Goal: Transaction & Acquisition: Obtain resource

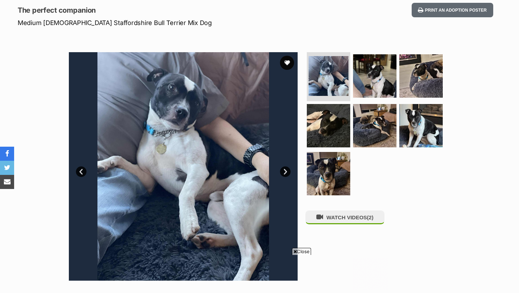
click at [284, 171] on link "Next" at bounding box center [285, 172] width 11 height 11
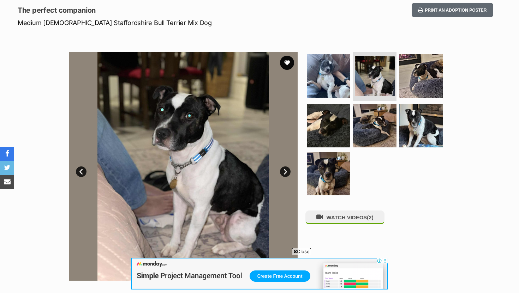
click at [284, 171] on link "Next" at bounding box center [285, 172] width 11 height 11
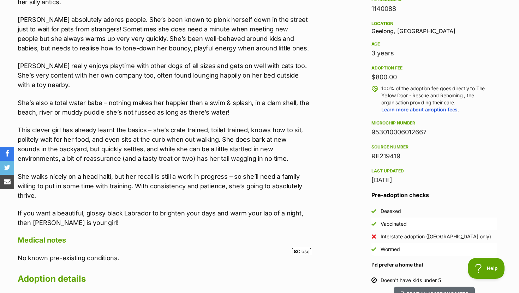
scroll to position [457, 0]
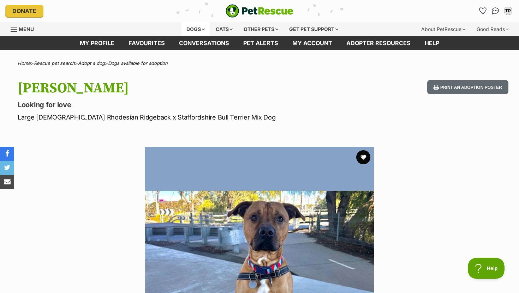
click at [190, 29] on div "Dogs" at bounding box center [196, 29] width 28 height 14
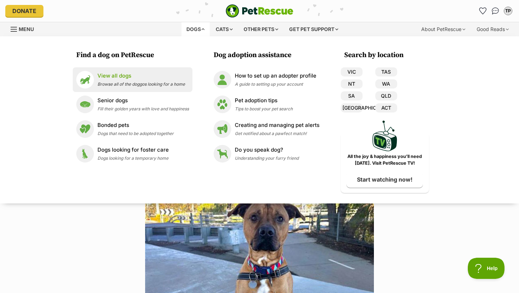
click at [162, 81] on div "View all dogs Browse all of the doggos looking for a home" at bounding box center [141, 79] width 88 height 15
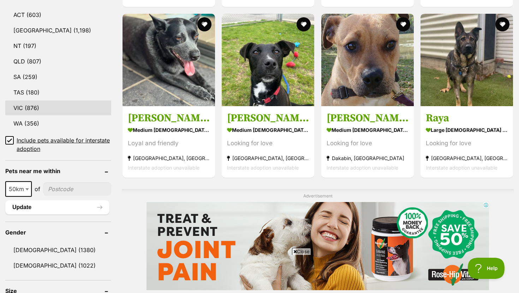
click at [69, 110] on link "VIC (876)" at bounding box center [58, 108] width 106 height 15
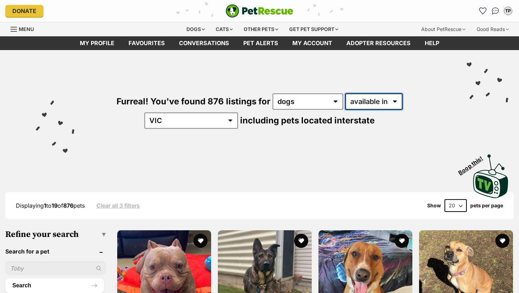
click at [345, 98] on select "available in located in" at bounding box center [373, 102] width 57 height 16
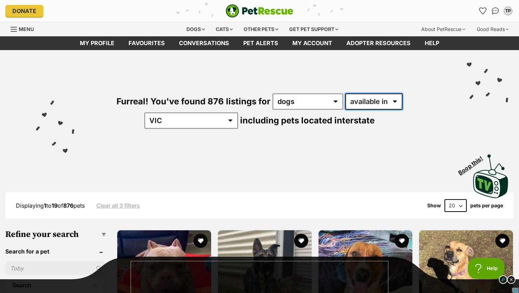
select select "disabled"
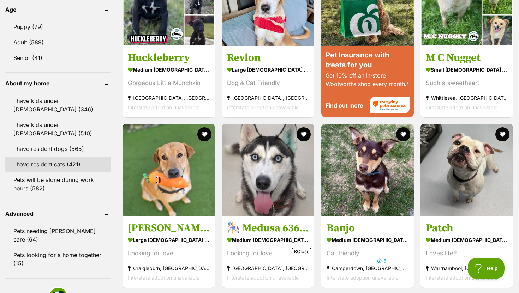
click at [75, 157] on link "I have resident cats (421)" at bounding box center [58, 164] width 106 height 15
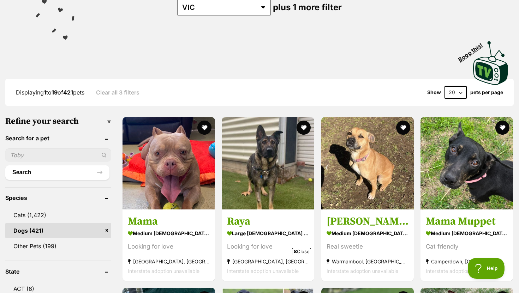
scroll to position [71, 0]
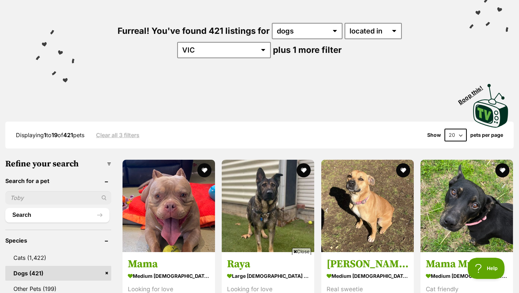
click at [454, 133] on select "20 40 60" at bounding box center [456, 135] width 22 height 13
select select "60"
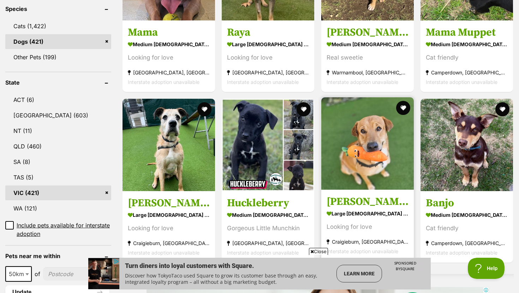
click at [345, 139] on img at bounding box center [367, 143] width 93 height 93
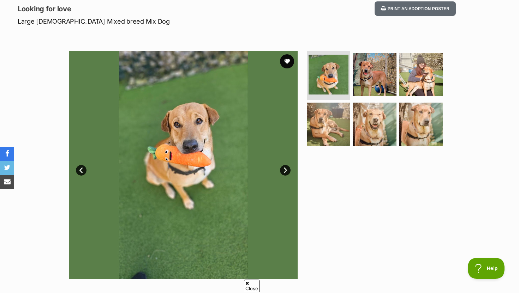
click at [285, 171] on link "Next" at bounding box center [285, 170] width 11 height 11
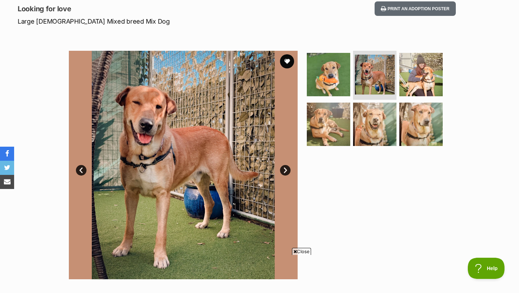
click at [284, 171] on link "Next" at bounding box center [285, 170] width 11 height 11
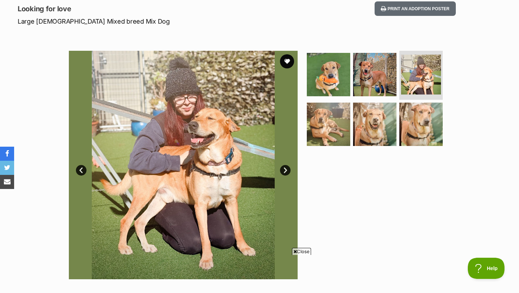
click at [284, 171] on link "Next" at bounding box center [285, 170] width 11 height 11
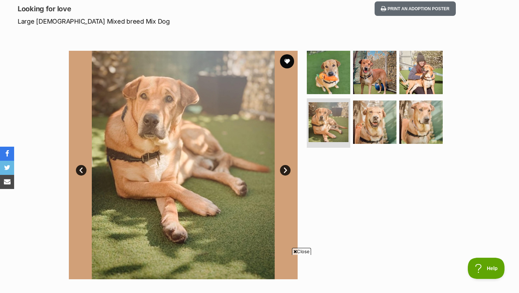
click at [284, 171] on link "Next" at bounding box center [285, 170] width 11 height 11
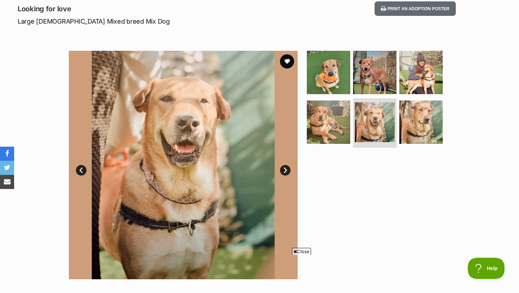
click at [284, 171] on link "Next" at bounding box center [285, 170] width 11 height 11
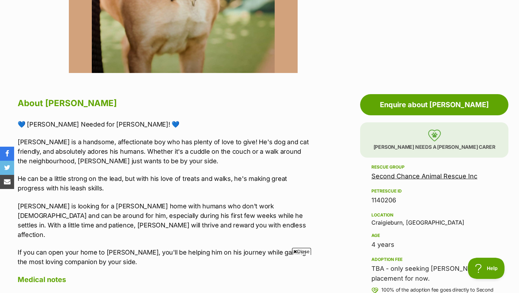
scroll to position [341, 0]
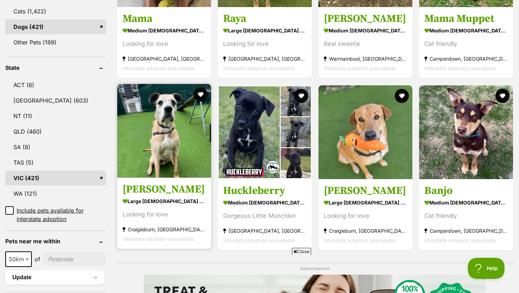
click at [139, 182] on link "Ralph large male Dog Looking for love Craigieburn, VIC Interstate adoption unav…" at bounding box center [164, 214] width 94 height 72
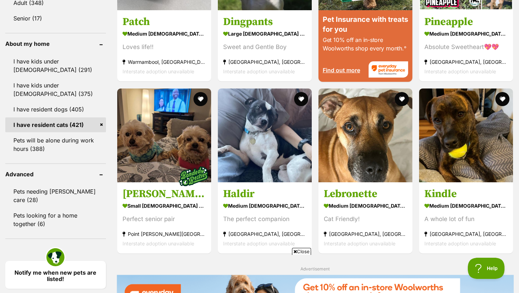
scroll to position [814, 0]
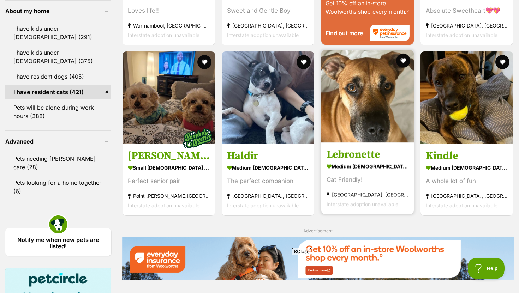
click at [361, 117] on img at bounding box center [367, 96] width 93 height 93
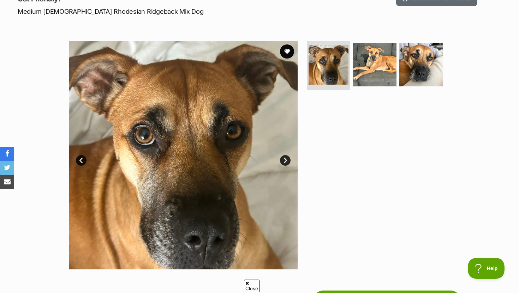
scroll to position [109, 0]
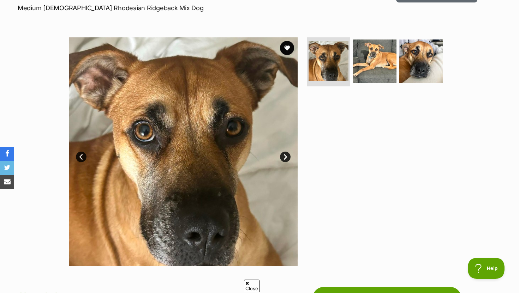
click at [286, 155] on link "Next" at bounding box center [285, 157] width 11 height 11
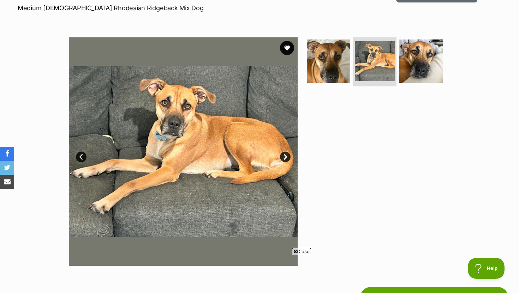
scroll to position [0, 0]
click at [286, 155] on link "Next" at bounding box center [285, 157] width 11 height 11
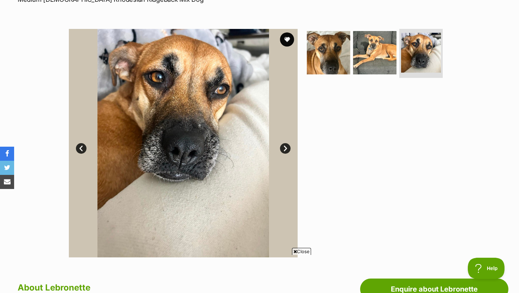
scroll to position [111, 0]
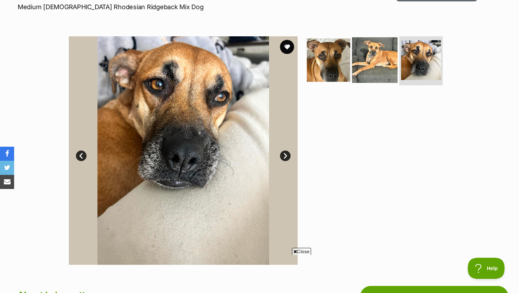
click at [365, 65] on img at bounding box center [375, 60] width 46 height 46
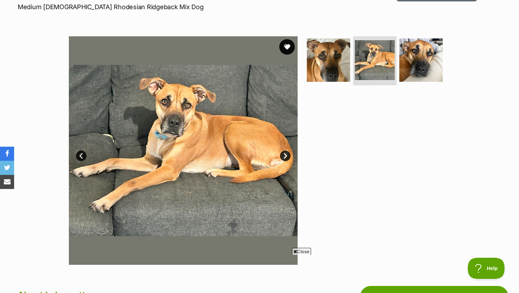
click at [291, 48] on button "favourite" at bounding box center [287, 47] width 16 height 16
click at [323, 59] on img at bounding box center [329, 60] width 46 height 46
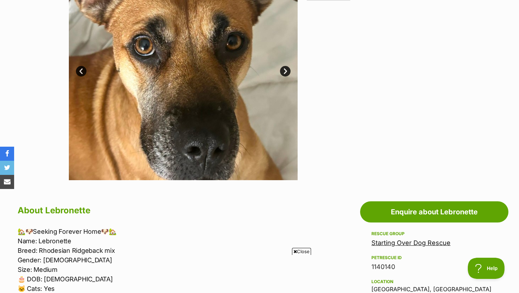
scroll to position [370, 0]
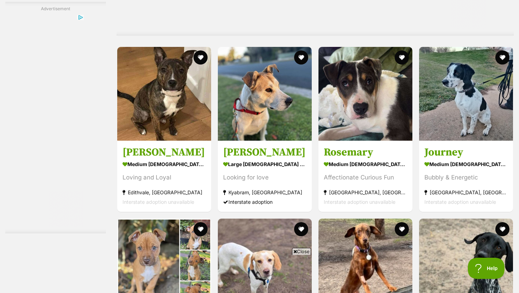
scroll to position [1374, 0]
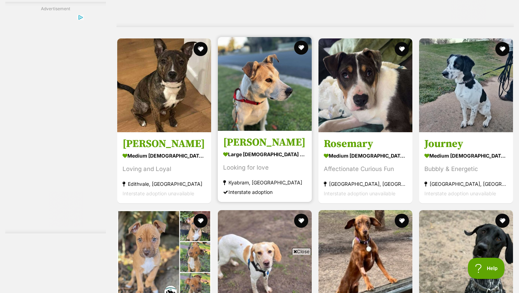
click at [297, 145] on h3 "[PERSON_NAME]" at bounding box center [264, 142] width 83 height 13
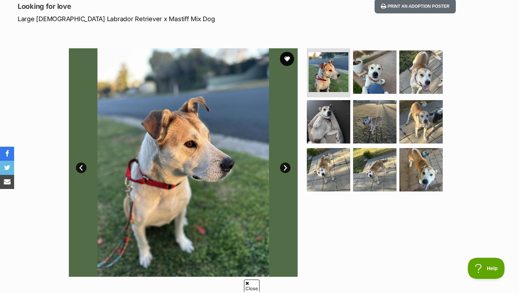
click at [284, 167] on link "Next" at bounding box center [285, 168] width 11 height 11
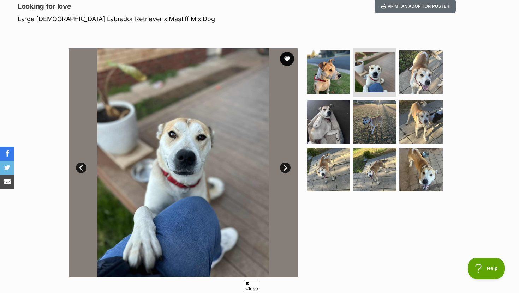
click at [284, 167] on link "Next" at bounding box center [285, 168] width 11 height 11
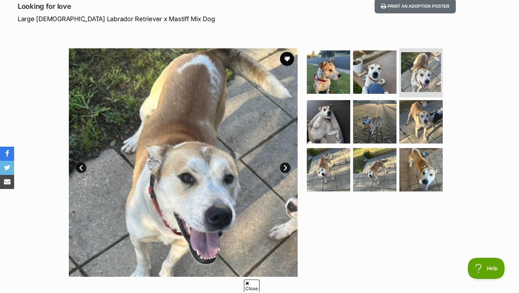
click at [284, 166] on link "Next" at bounding box center [285, 168] width 11 height 11
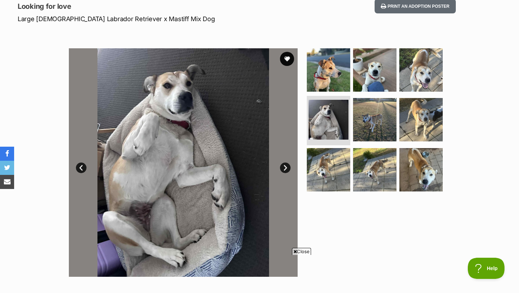
click at [284, 166] on link "Next" at bounding box center [285, 168] width 11 height 11
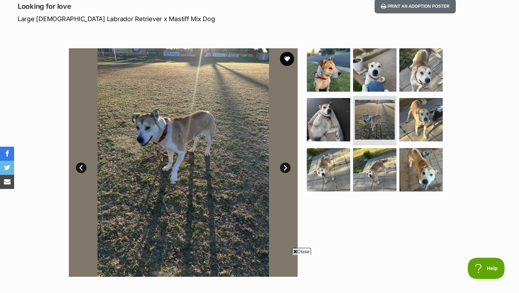
click at [284, 166] on link "Next" at bounding box center [285, 168] width 11 height 11
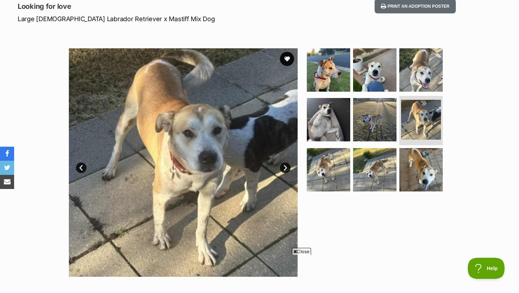
click at [284, 166] on link "Next" at bounding box center [285, 168] width 11 height 11
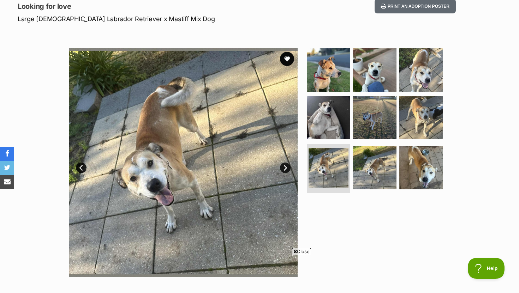
click at [284, 166] on link "Next" at bounding box center [285, 168] width 11 height 11
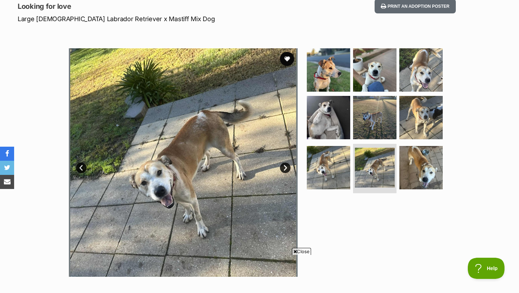
click at [284, 166] on link "Next" at bounding box center [285, 168] width 11 height 11
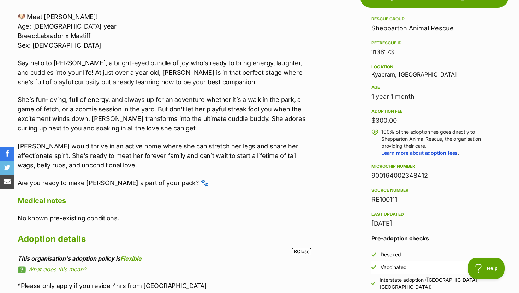
scroll to position [409, 0]
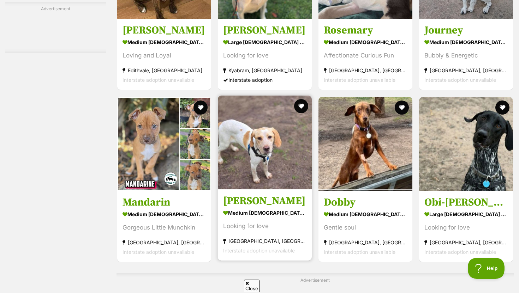
click at [251, 96] on article "[PERSON_NAME] medium [DEMOGRAPHIC_DATA] Dog Looking for love [GEOGRAPHIC_DATA],…" at bounding box center [264, 178] width 95 height 167
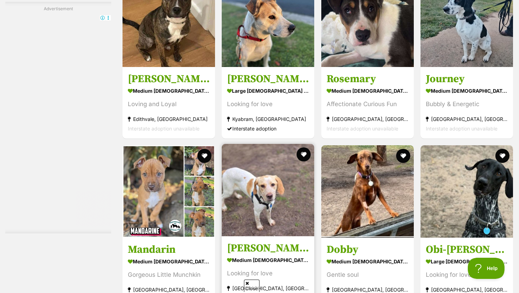
click at [249, 144] on img at bounding box center [268, 190] width 93 height 93
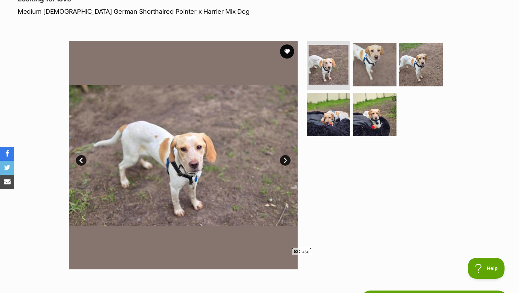
click at [285, 157] on link "Next" at bounding box center [285, 160] width 11 height 11
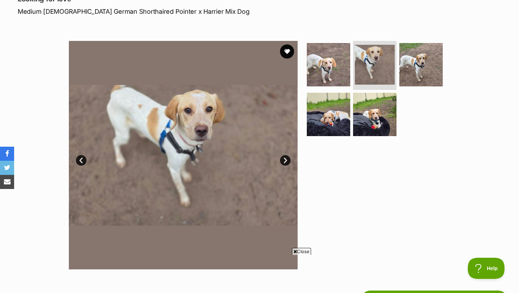
click at [285, 157] on link "Next" at bounding box center [285, 160] width 11 height 11
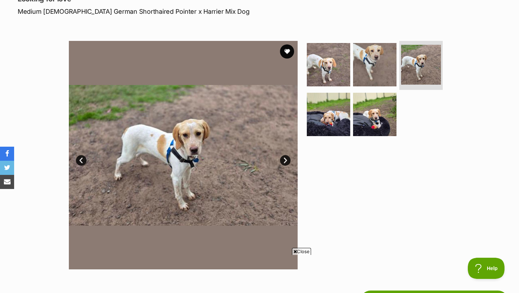
click at [285, 157] on link "Next" at bounding box center [285, 160] width 11 height 11
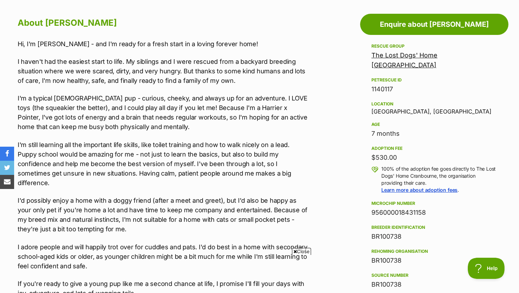
scroll to position [399, 0]
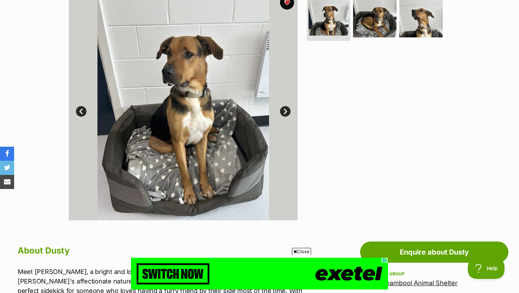
scroll to position [149, 0]
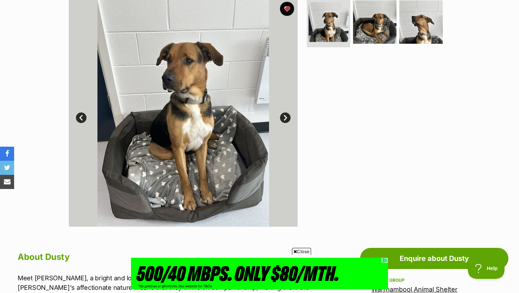
click at [282, 116] on link "Next" at bounding box center [285, 118] width 11 height 11
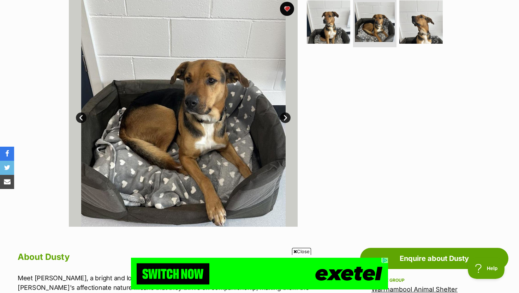
click at [282, 116] on link "Next" at bounding box center [285, 118] width 11 height 11
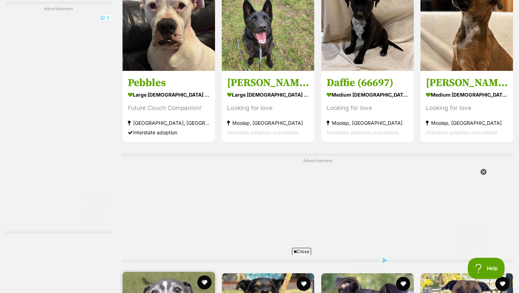
scroll to position [3317, 0]
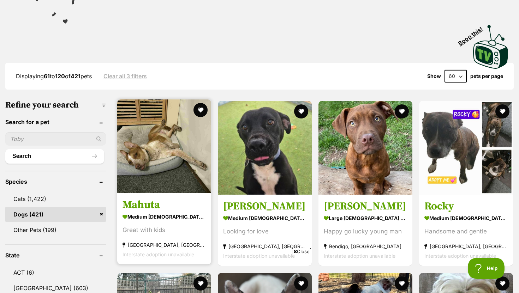
click at [153, 163] on img at bounding box center [164, 147] width 94 height 94
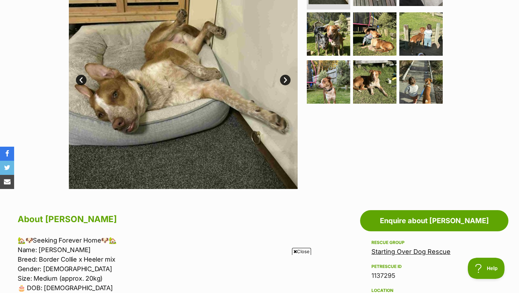
scroll to position [154, 0]
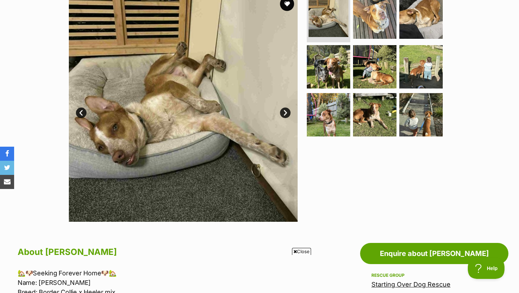
click at [287, 107] on img at bounding box center [183, 107] width 229 height 229
click at [287, 114] on link "Next" at bounding box center [285, 113] width 11 height 11
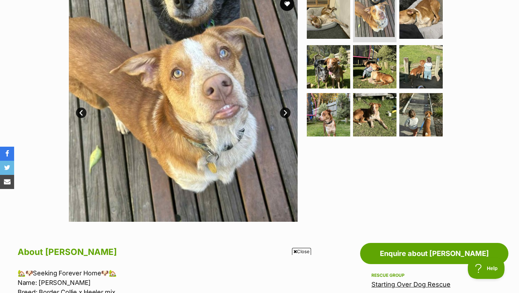
click at [287, 114] on link "Next" at bounding box center [285, 113] width 11 height 11
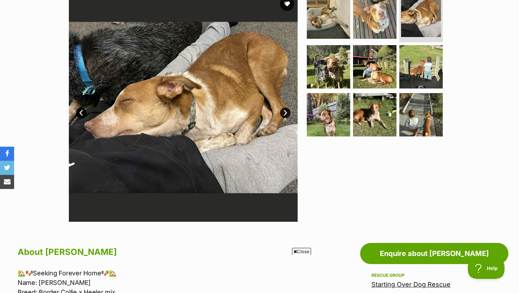
click at [287, 114] on link "Next" at bounding box center [285, 113] width 11 height 11
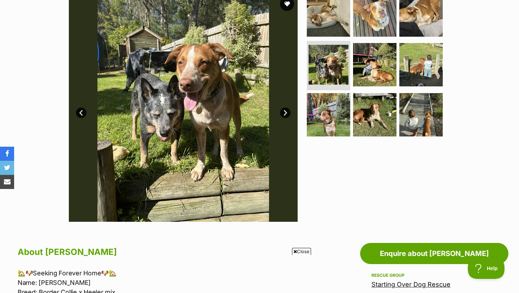
click at [287, 114] on link "Next" at bounding box center [285, 113] width 11 height 11
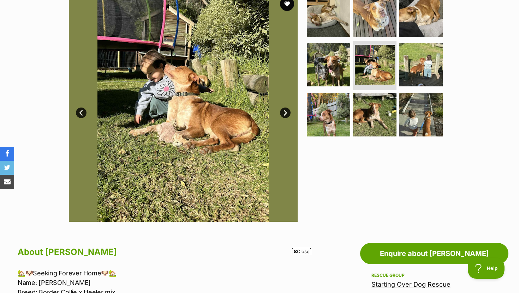
click at [287, 114] on link "Next" at bounding box center [285, 113] width 11 height 11
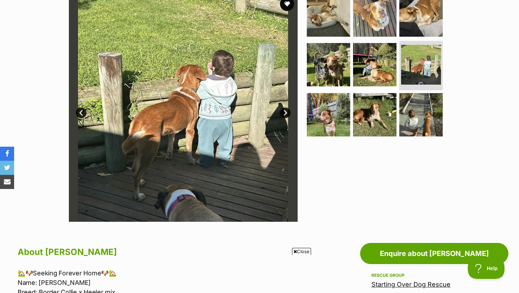
click at [287, 114] on link "Next" at bounding box center [285, 113] width 11 height 11
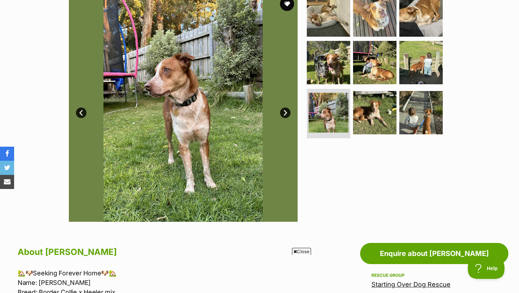
click at [286, 113] on link "Next" at bounding box center [285, 113] width 11 height 11
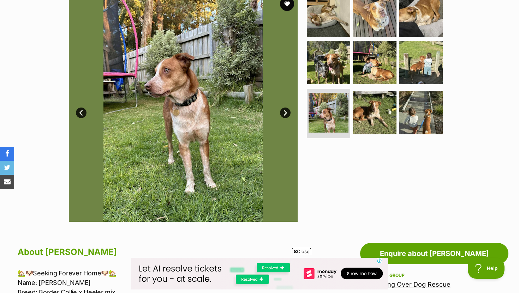
scroll to position [0, 0]
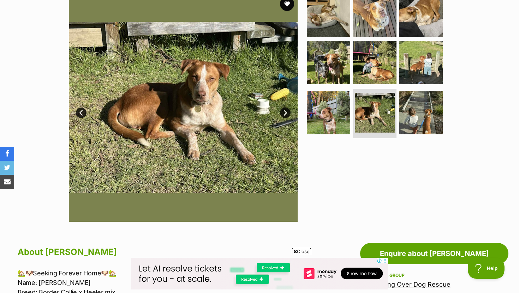
click at [286, 113] on link "Next" at bounding box center [285, 113] width 11 height 11
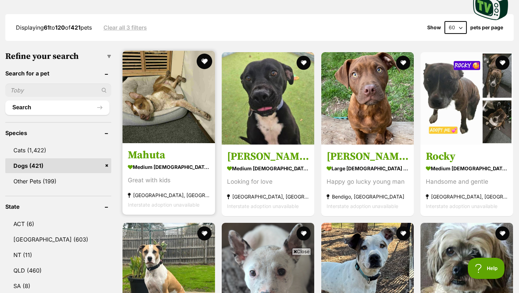
click at [205, 65] on button "favourite" at bounding box center [205, 62] width 16 height 16
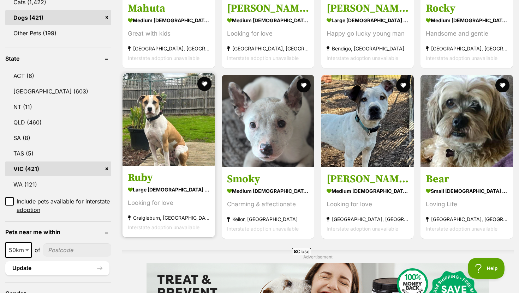
click at [201, 127] on img at bounding box center [169, 119] width 93 height 93
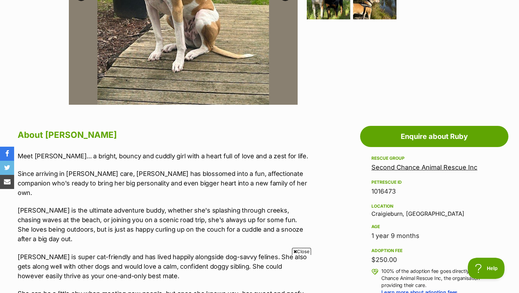
scroll to position [271, 0]
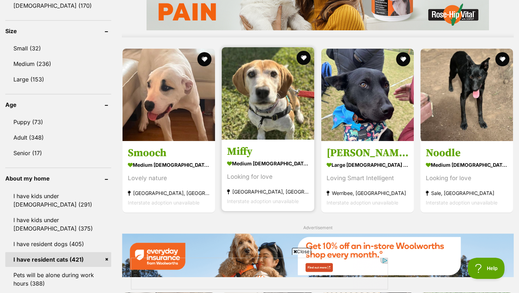
click at [246, 165] on strong "medium female Dog" at bounding box center [268, 163] width 82 height 10
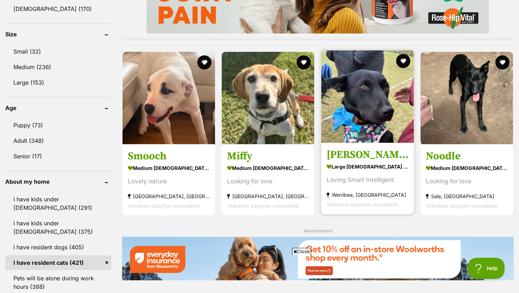
click at [358, 90] on img at bounding box center [367, 96] width 93 height 93
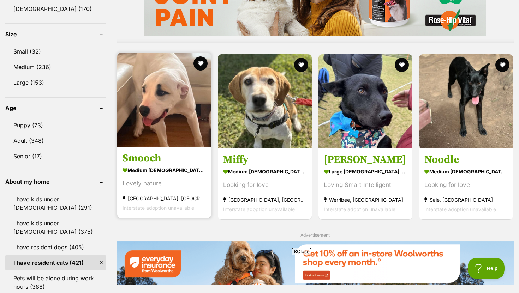
click at [141, 114] on img at bounding box center [164, 100] width 94 height 94
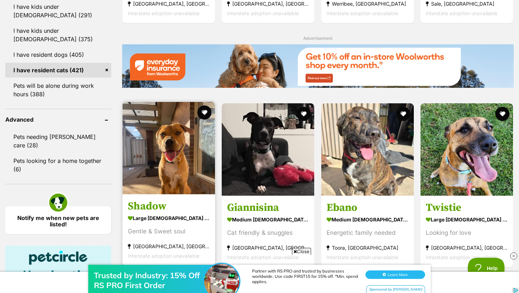
click at [177, 225] on section "large male Dog Gentle & Sweet soul Melbourne, VIC Interstate adoption unavailab…" at bounding box center [169, 237] width 82 height 48
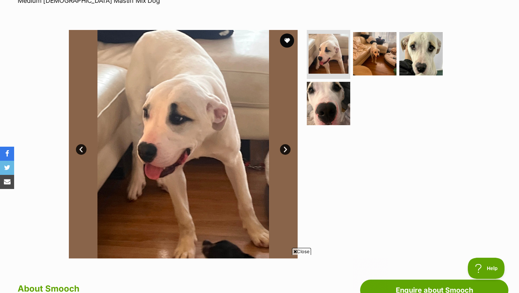
click at [286, 149] on link "Next" at bounding box center [285, 149] width 11 height 11
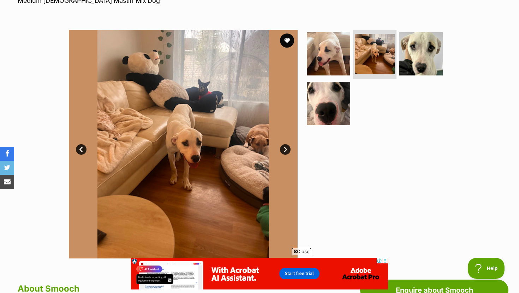
click at [286, 149] on link "Next" at bounding box center [285, 149] width 11 height 11
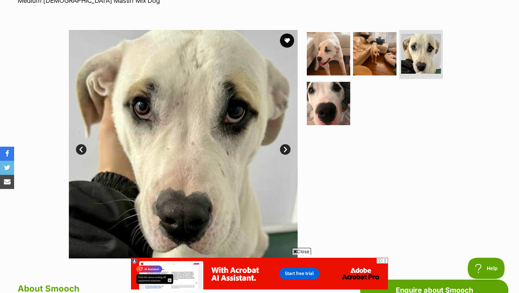
click at [286, 149] on link "Next" at bounding box center [285, 149] width 11 height 11
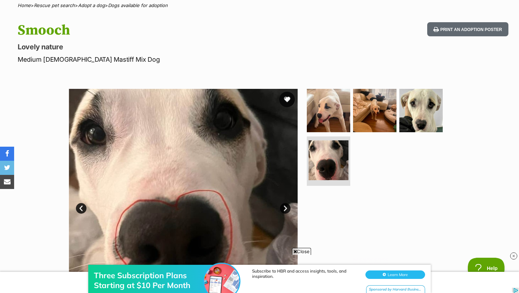
click at [288, 101] on button "favourite" at bounding box center [287, 100] width 16 height 16
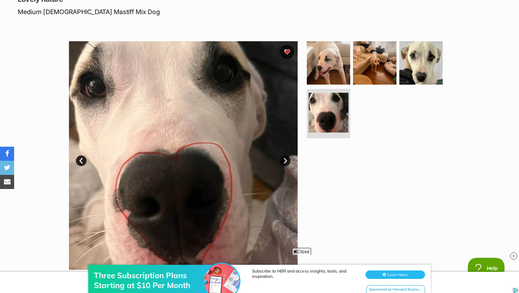
scroll to position [117, 0]
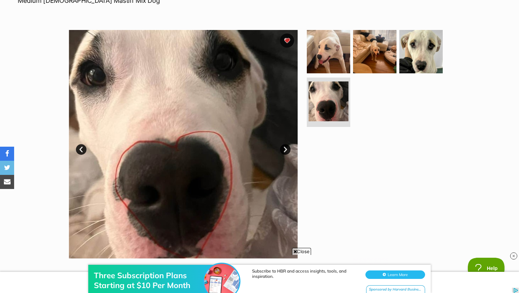
click at [285, 148] on link "Next" at bounding box center [285, 149] width 11 height 11
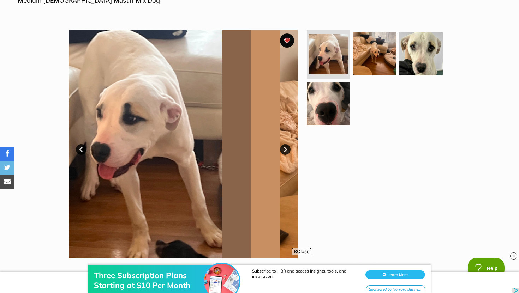
scroll to position [0, 0]
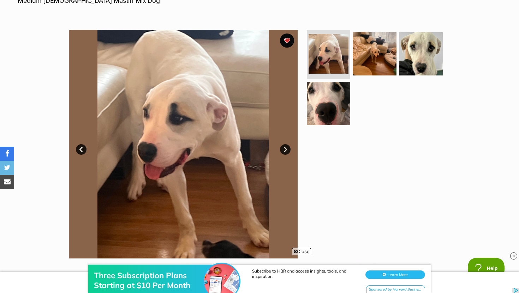
click at [285, 152] on link "Next" at bounding box center [285, 149] width 11 height 11
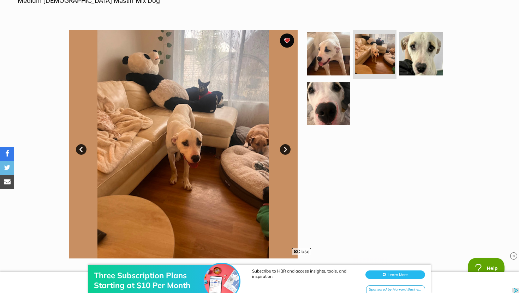
click at [285, 152] on link "Next" at bounding box center [285, 149] width 11 height 11
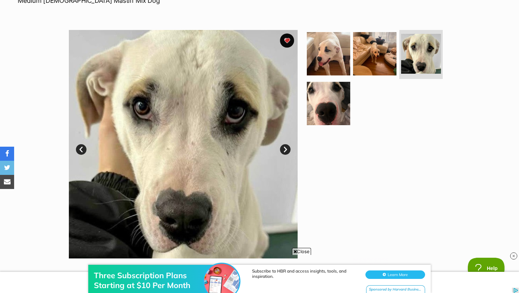
click at [285, 152] on link "Next" at bounding box center [285, 149] width 11 height 11
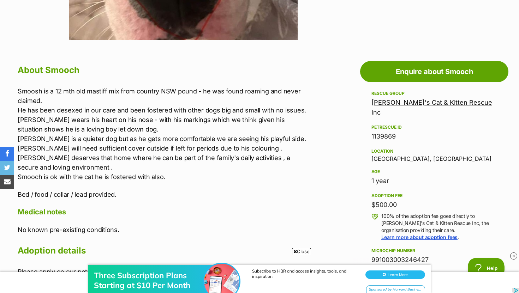
scroll to position [389, 0]
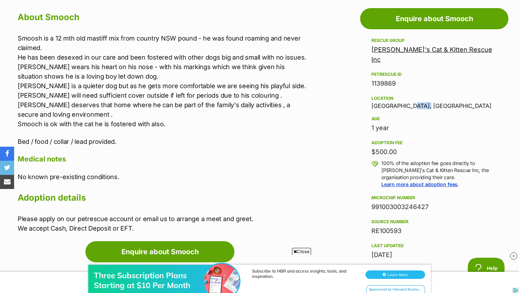
drag, startPoint x: 404, startPoint y: 97, endPoint x: 370, endPoint y: 100, distance: 34.7
click at [370, 100] on aside "Rescue group Sally's Cat & Kitten Rescue Inc PetRescue ID 1139869 Location Alto…" at bounding box center [434, 183] width 148 height 294
drag, startPoint x: 371, startPoint y: 97, endPoint x: 406, endPoint y: 95, distance: 34.7
click at [406, 95] on div "Location Altona North, VIC" at bounding box center [434, 101] width 126 height 15
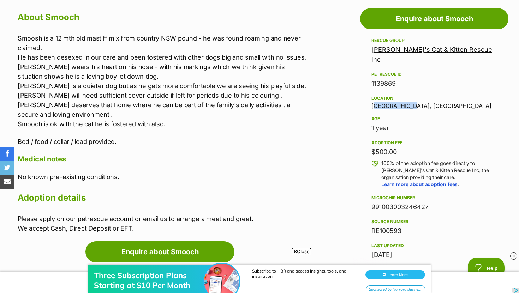
scroll to position [0, 0]
copy div "Altona North"
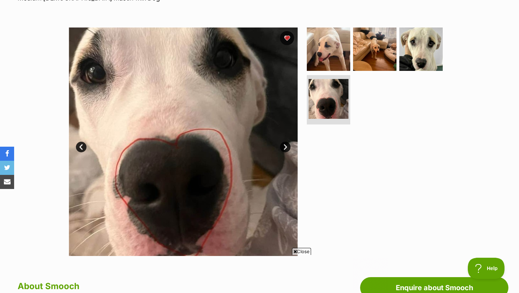
scroll to position [119, 0]
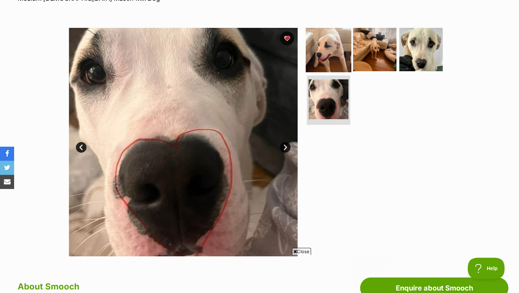
click at [328, 48] on img at bounding box center [329, 49] width 46 height 46
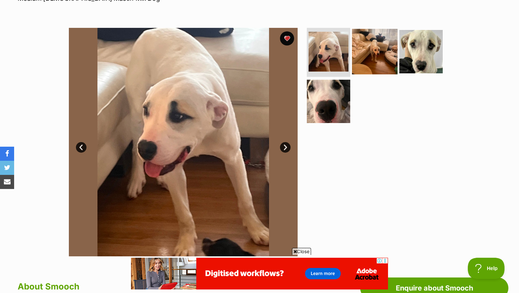
click at [374, 50] on img at bounding box center [375, 52] width 46 height 46
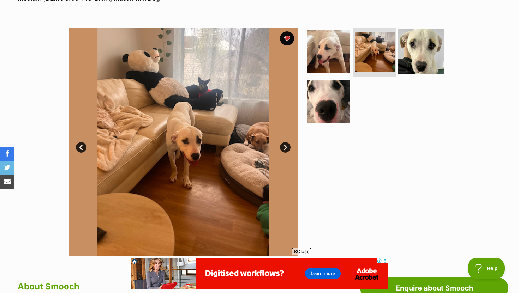
click at [419, 46] on img at bounding box center [421, 52] width 46 height 46
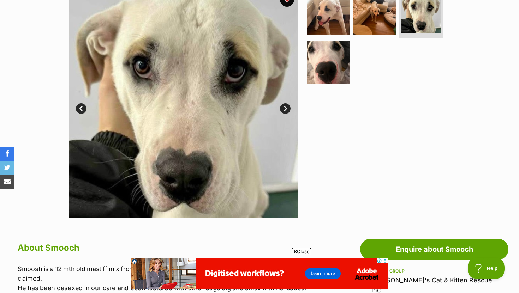
scroll to position [143, 0]
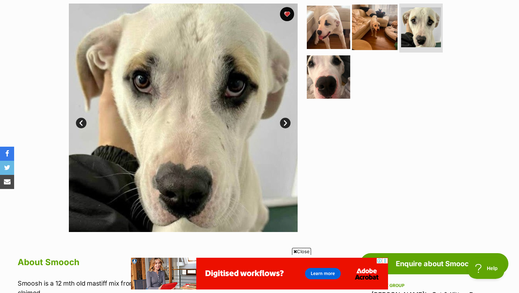
click at [376, 31] on img at bounding box center [375, 27] width 46 height 46
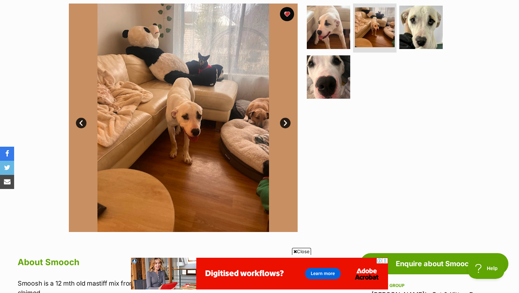
scroll to position [0, 0]
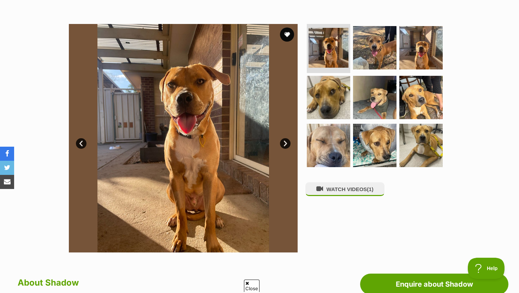
click at [282, 140] on link "Next" at bounding box center [285, 143] width 11 height 11
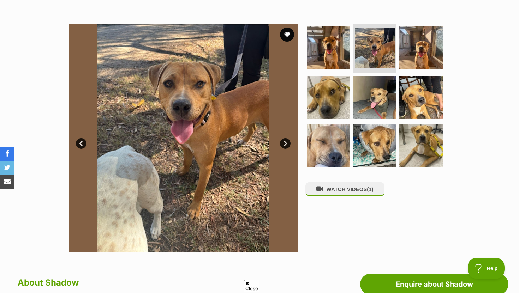
click at [284, 142] on link "Next" at bounding box center [285, 143] width 11 height 11
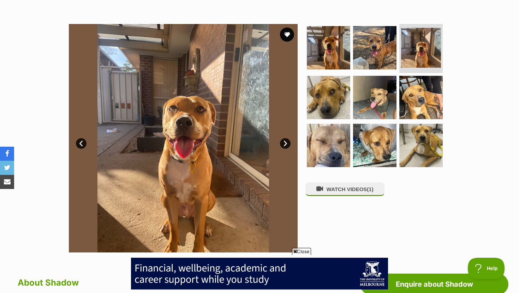
click at [284, 142] on link "Next" at bounding box center [285, 143] width 11 height 11
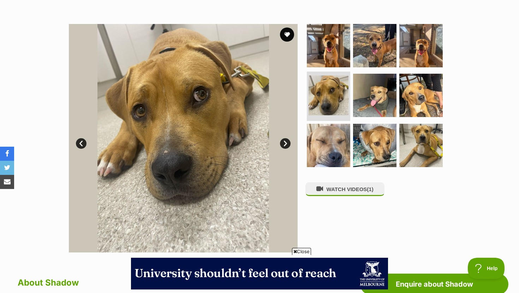
click at [284, 142] on link "Next" at bounding box center [285, 143] width 11 height 11
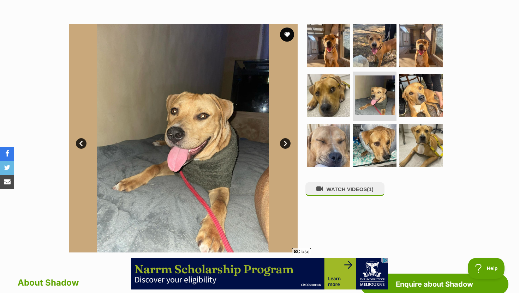
click at [284, 142] on link "Next" at bounding box center [285, 143] width 11 height 11
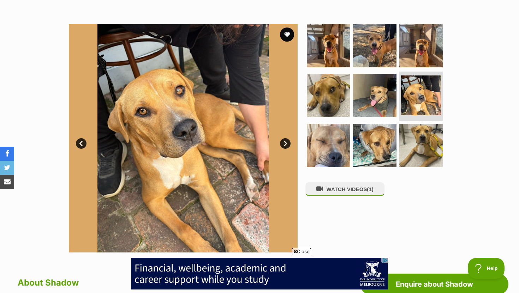
click at [284, 142] on link "Next" at bounding box center [285, 143] width 11 height 11
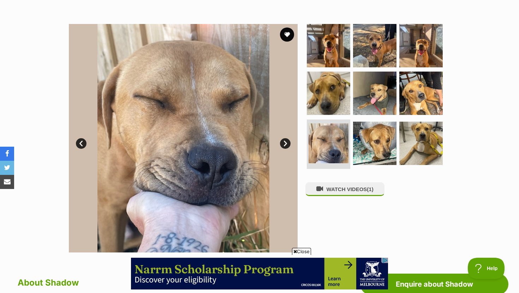
click at [284, 142] on link "Next" at bounding box center [285, 143] width 11 height 11
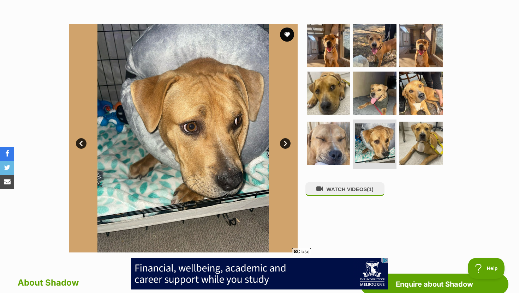
click at [284, 142] on link "Next" at bounding box center [285, 143] width 11 height 11
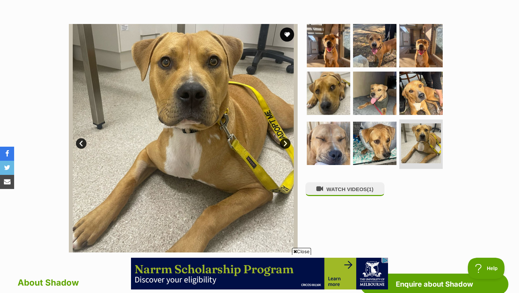
click at [284, 142] on link "Next" at bounding box center [285, 143] width 11 height 11
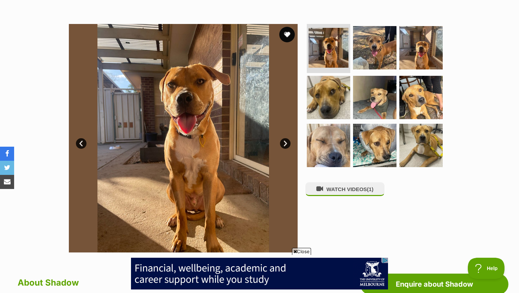
click at [288, 38] on button "favourite" at bounding box center [287, 35] width 16 height 16
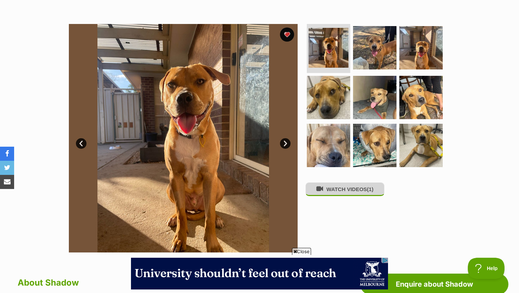
click at [328, 187] on button "WATCH VIDEOS (1)" at bounding box center [344, 190] width 79 height 14
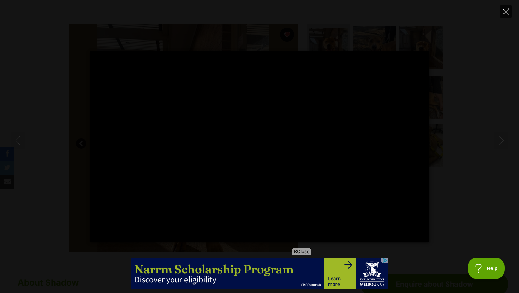
click at [501, 14] on button "Close" at bounding box center [506, 11] width 12 height 12
type input "16.75"
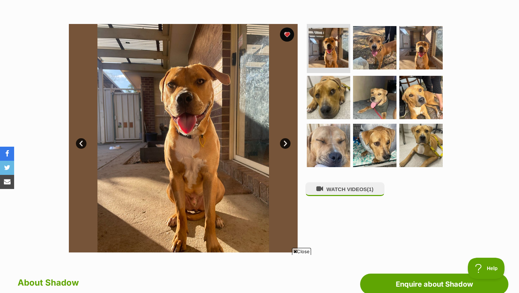
scroll to position [36, 0]
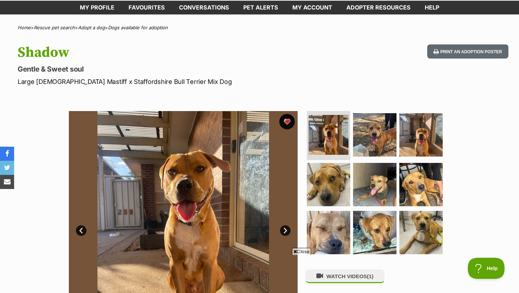
click at [284, 124] on button "favourite" at bounding box center [287, 122] width 16 height 16
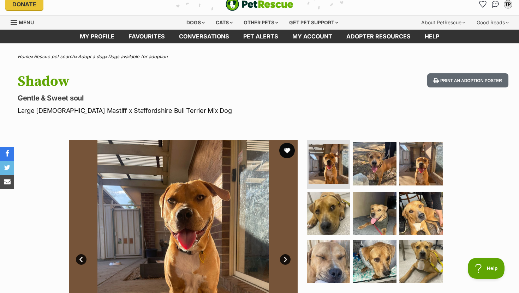
scroll to position [0, 0]
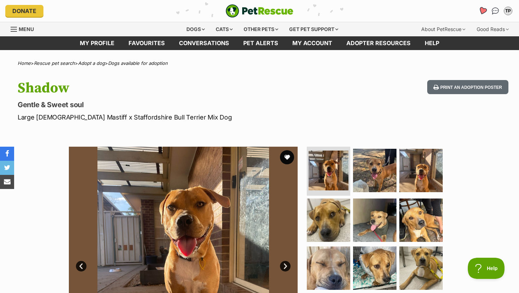
click at [479, 13] on icon "Favourites" at bounding box center [483, 10] width 10 height 9
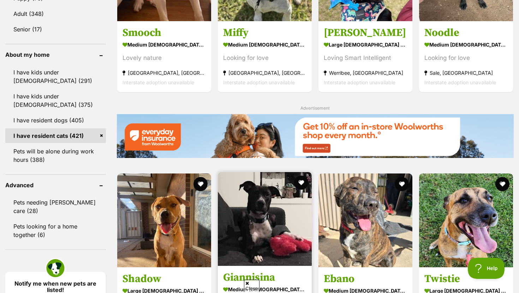
click at [238, 172] on img at bounding box center [265, 219] width 94 height 94
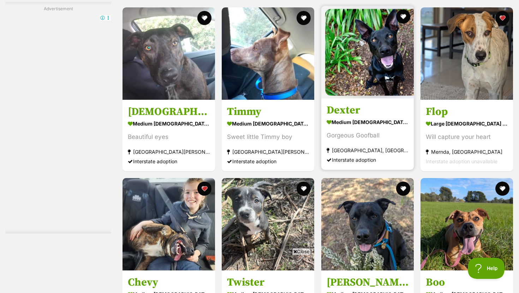
scroll to position [2383, 0]
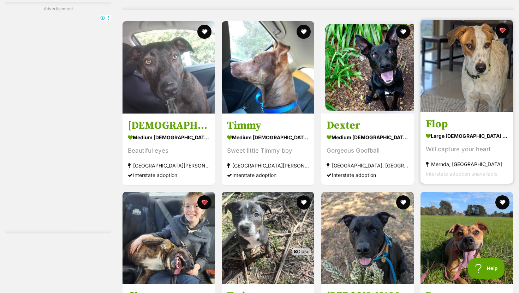
click at [473, 114] on link at bounding box center [467, 110] width 93 height 7
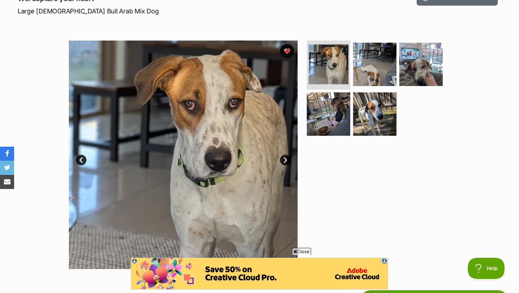
scroll to position [145, 0]
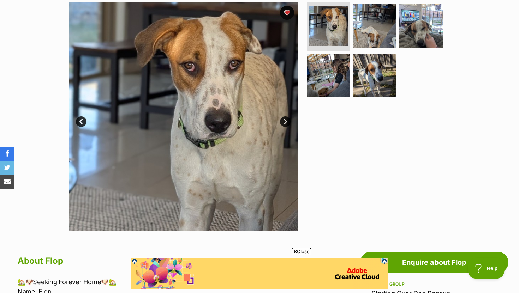
click at [287, 123] on link "Next" at bounding box center [285, 122] width 11 height 11
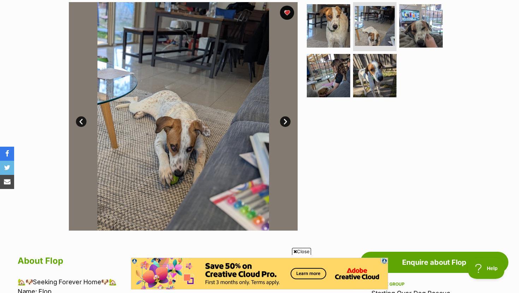
click at [287, 123] on link "Next" at bounding box center [285, 122] width 11 height 11
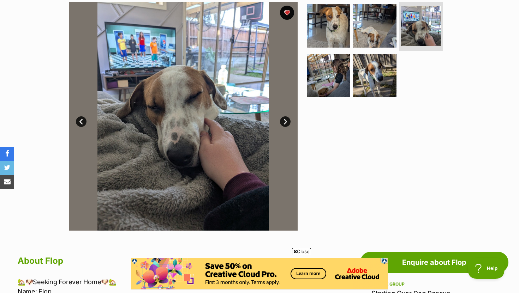
click at [286, 122] on link "Next" at bounding box center [285, 122] width 11 height 11
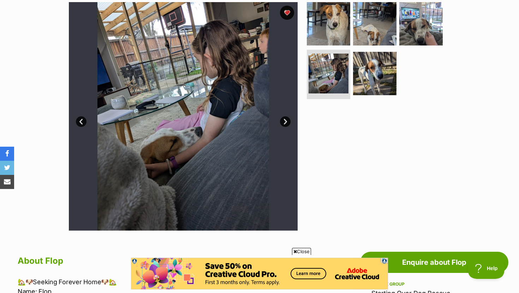
click at [286, 121] on link "Next" at bounding box center [285, 122] width 11 height 11
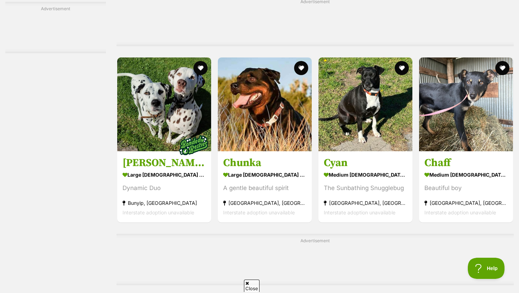
scroll to position [2548, 0]
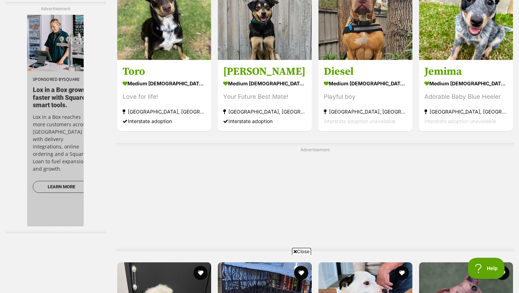
scroll to position [3330, 0]
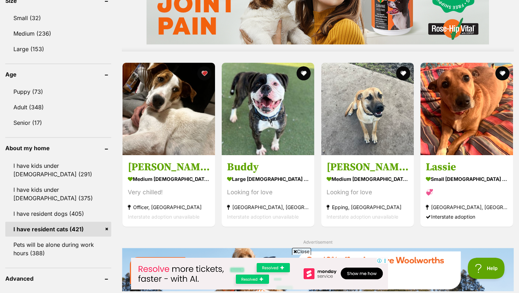
scroll to position [681, 0]
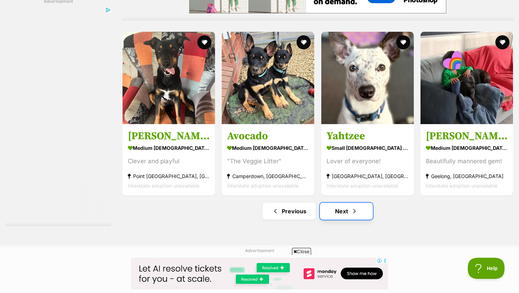
click at [326, 212] on link "Next" at bounding box center [346, 211] width 53 height 17
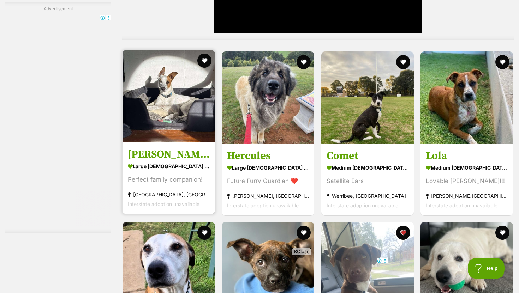
click at [191, 138] on img at bounding box center [169, 96] width 93 height 93
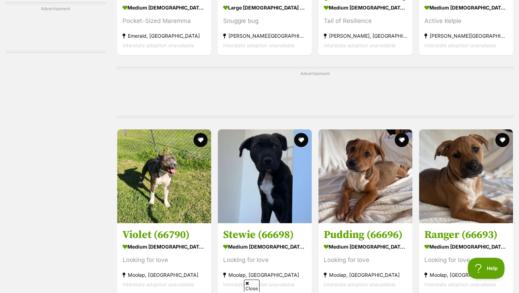
scroll to position [2619, 0]
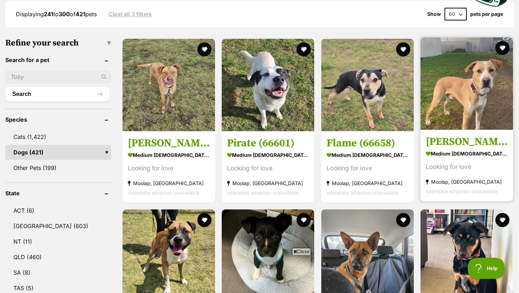
click at [470, 85] on img at bounding box center [467, 83] width 93 height 93
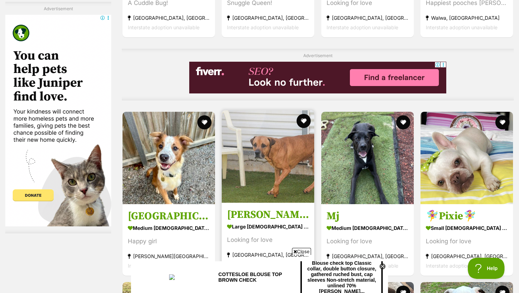
click at [305, 215] on h3 "[PERSON_NAME]" at bounding box center [268, 214] width 82 height 13
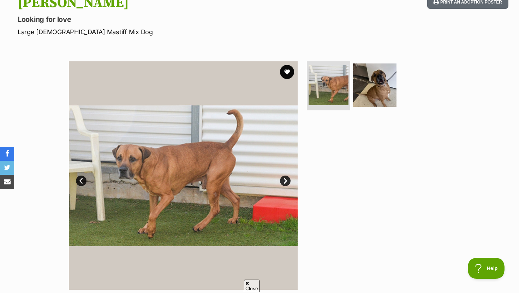
click at [286, 182] on link "Next" at bounding box center [285, 181] width 11 height 11
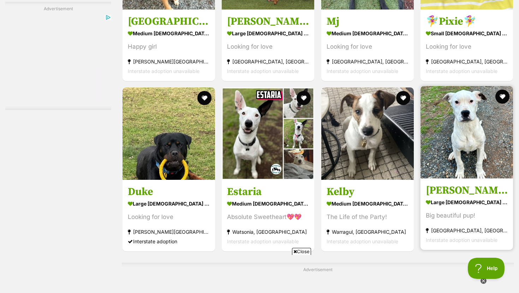
click at [434, 86] on img at bounding box center [467, 132] width 93 height 93
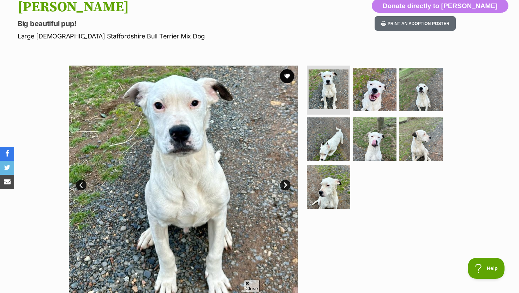
scroll to position [120, 0]
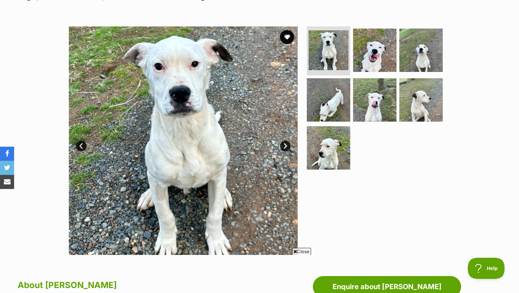
click at [283, 144] on link "Next" at bounding box center [285, 146] width 11 height 11
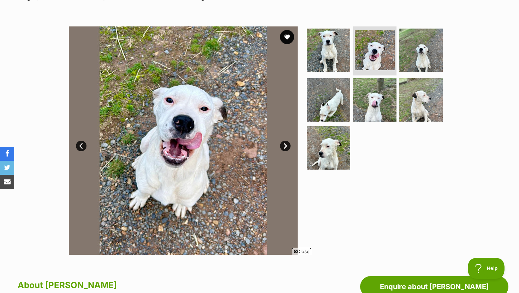
scroll to position [0, 0]
click at [283, 144] on link "Next" at bounding box center [285, 146] width 11 height 11
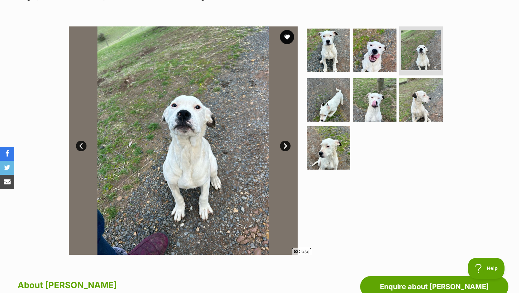
click at [284, 143] on link "Next" at bounding box center [285, 146] width 11 height 11
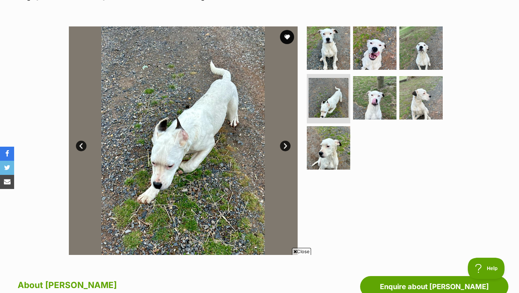
click at [284, 143] on link "Next" at bounding box center [285, 146] width 11 height 11
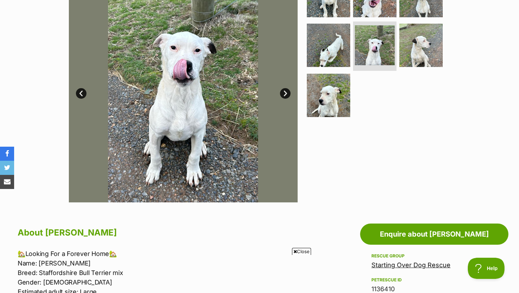
scroll to position [119, 0]
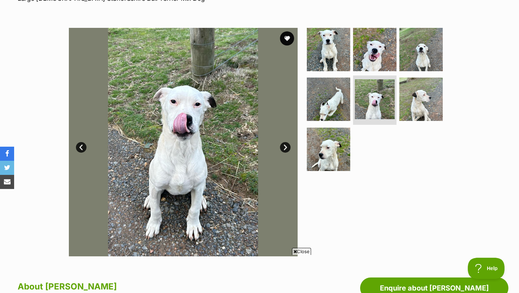
click at [286, 145] on link "Next" at bounding box center [285, 147] width 11 height 11
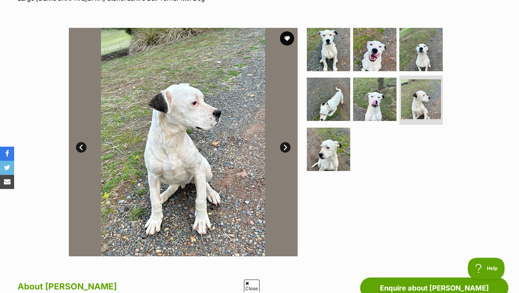
click at [286, 145] on link "Next" at bounding box center [285, 147] width 11 height 11
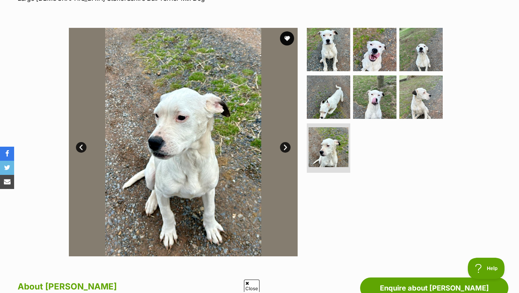
click at [286, 145] on link "Next" at bounding box center [285, 147] width 11 height 11
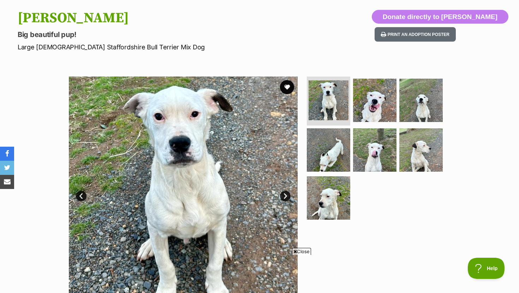
scroll to position [41, 0]
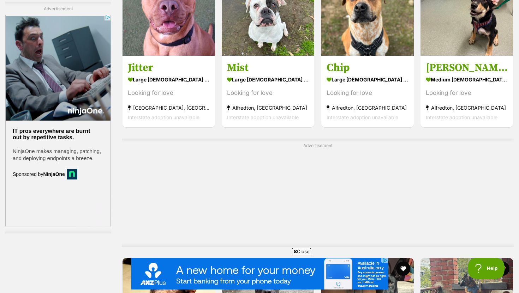
scroll to position [2968, 0]
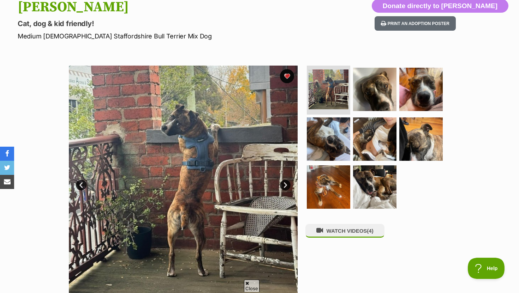
scroll to position [84, 0]
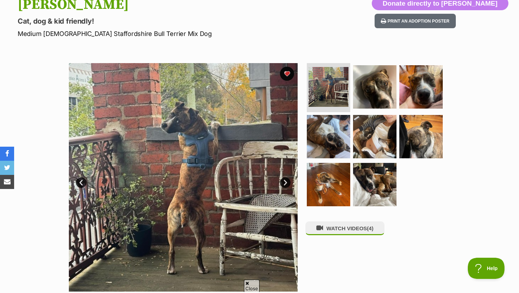
click at [284, 178] on link "Next" at bounding box center [285, 183] width 11 height 11
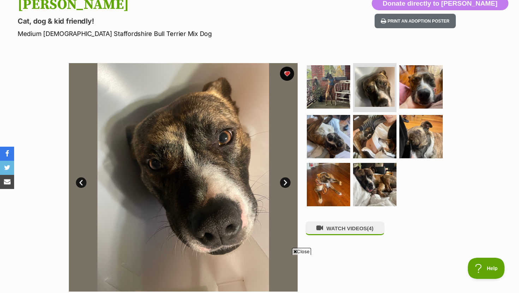
scroll to position [0, 0]
click at [284, 178] on link "Next" at bounding box center [285, 183] width 11 height 11
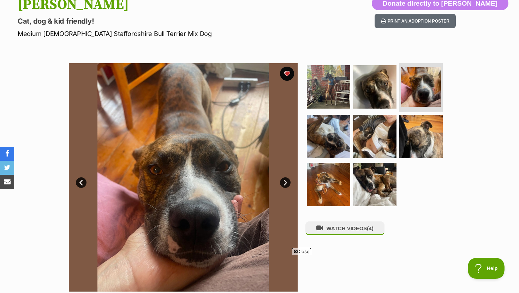
click at [284, 178] on link "Next" at bounding box center [285, 183] width 11 height 11
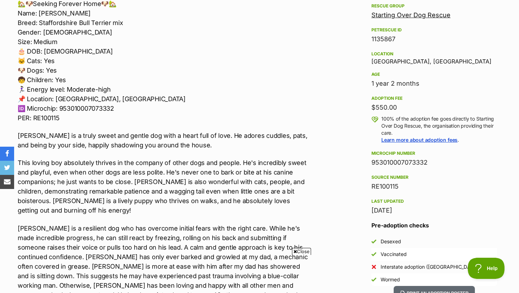
scroll to position [424, 0]
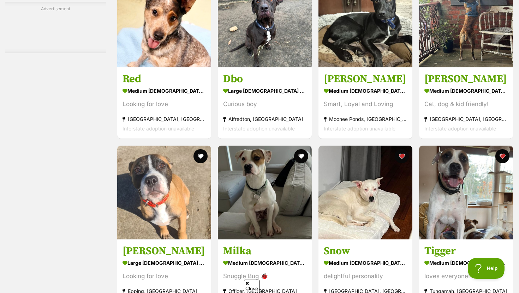
scroll to position [2843, 0]
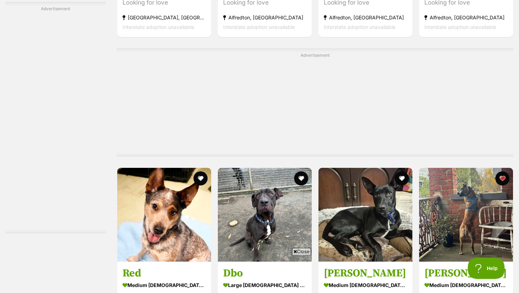
scroll to position [0, 0]
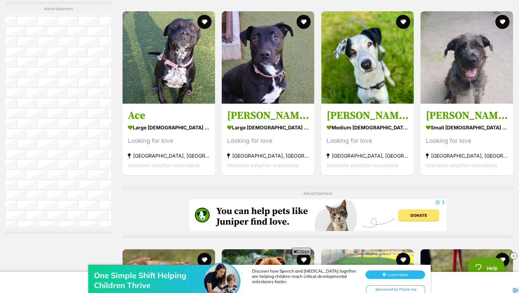
scroll to position [1444, 0]
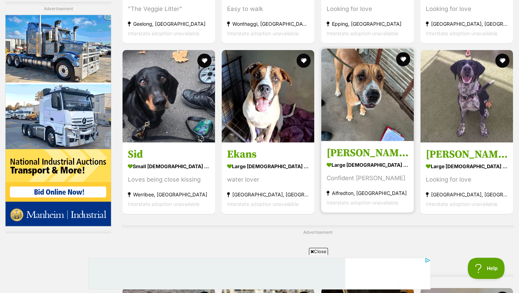
click at [368, 157] on h3 "Butterbean" at bounding box center [368, 153] width 82 height 13
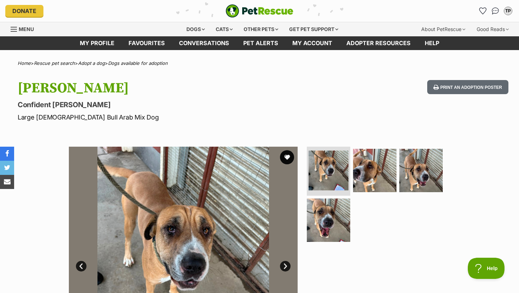
click at [282, 266] on link "Next" at bounding box center [285, 266] width 11 height 11
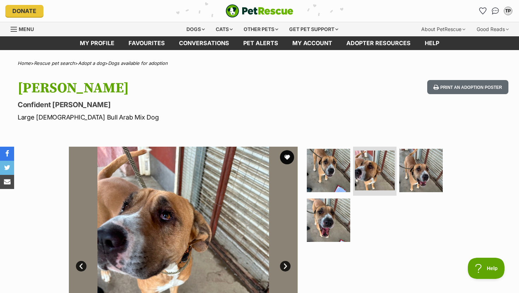
click at [282, 266] on link "Next" at bounding box center [285, 266] width 11 height 11
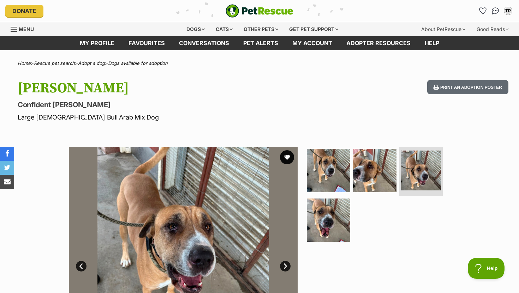
click at [282, 266] on link "Next" at bounding box center [285, 266] width 11 height 11
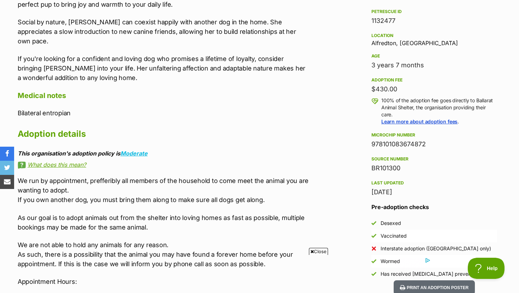
scroll to position [446, 0]
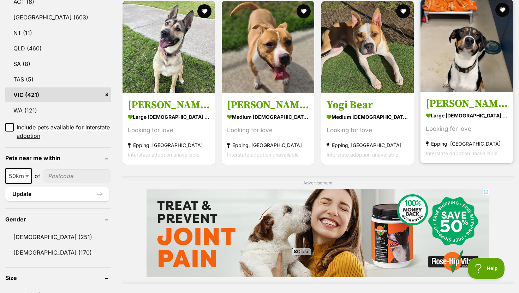
click at [445, 82] on img at bounding box center [467, 45] width 93 height 93
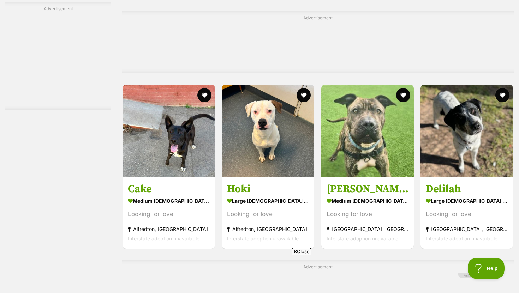
scroll to position [1274, 0]
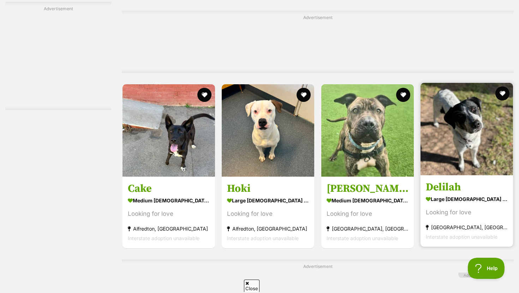
click at [508, 145] on img at bounding box center [467, 129] width 93 height 93
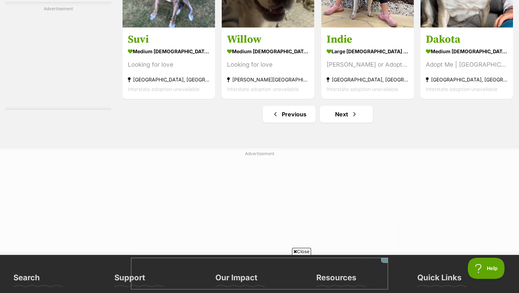
scroll to position [3644, 0]
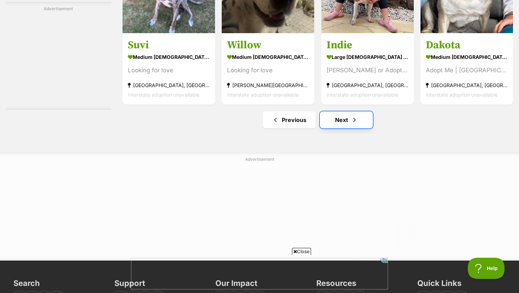
click at [334, 115] on link "Next" at bounding box center [346, 120] width 53 height 17
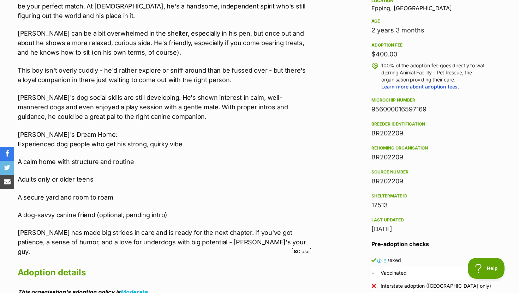
scroll to position [480, 0]
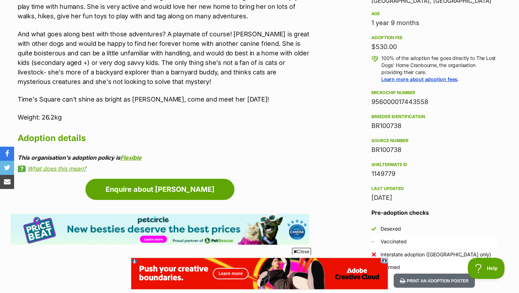
scroll to position [437, 0]
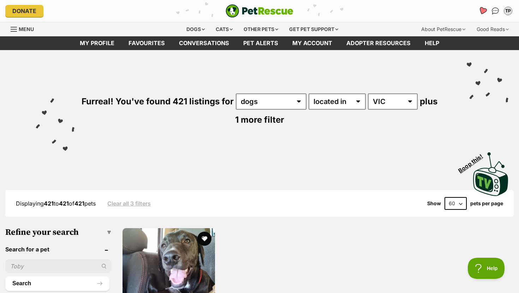
click at [480, 11] on icon "Favourites" at bounding box center [482, 11] width 8 height 8
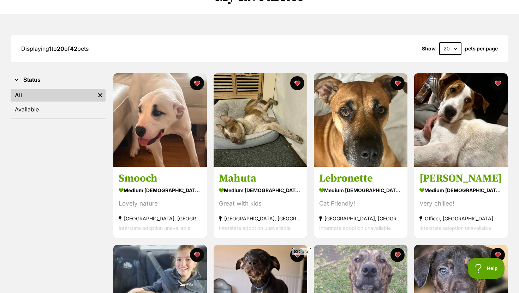
scroll to position [107, 0]
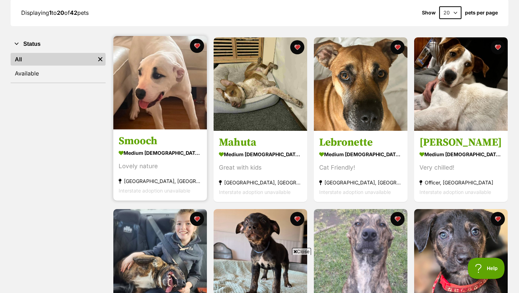
click at [165, 155] on div "medium male Dog" at bounding box center [160, 153] width 83 height 10
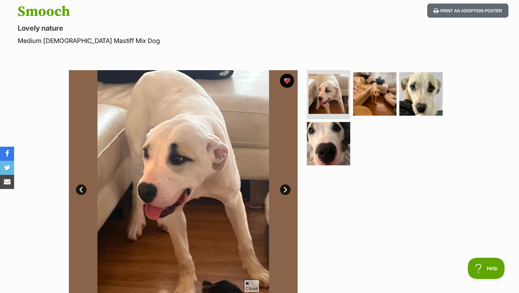
scroll to position [81, 0]
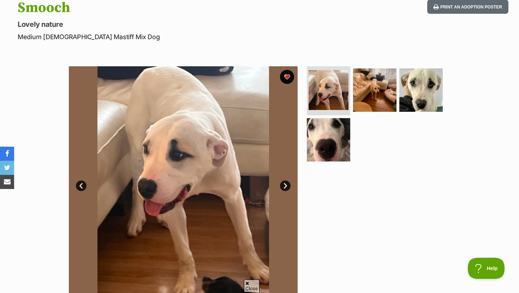
click at [287, 187] on link "Next" at bounding box center [285, 186] width 11 height 11
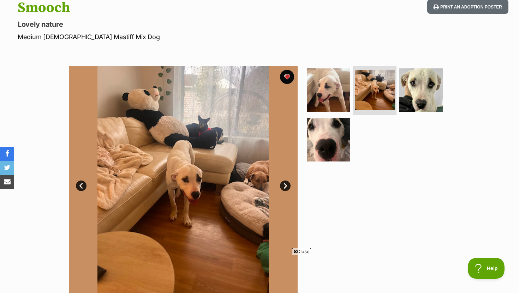
scroll to position [0, 0]
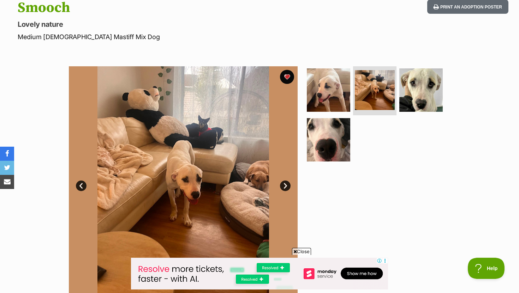
click at [287, 187] on link "Next" at bounding box center [285, 186] width 11 height 11
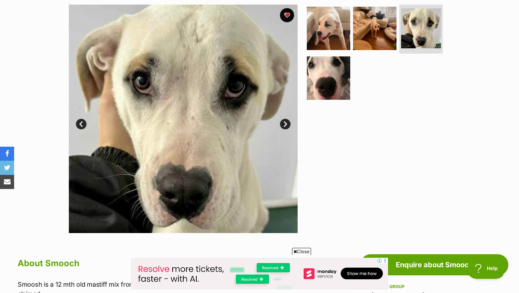
scroll to position [148, 0]
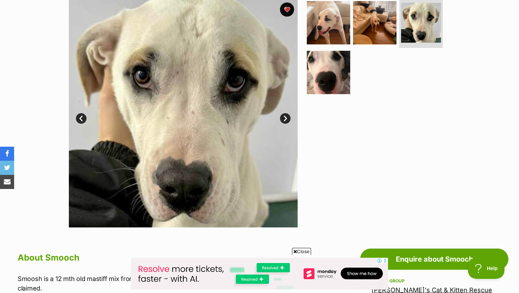
click at [285, 117] on link "Next" at bounding box center [285, 118] width 11 height 11
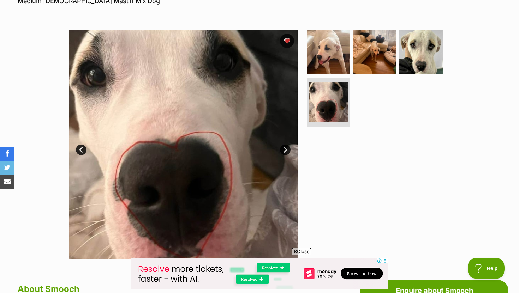
scroll to position [116, 0]
click at [286, 153] on link "Next" at bounding box center [285, 150] width 11 height 11
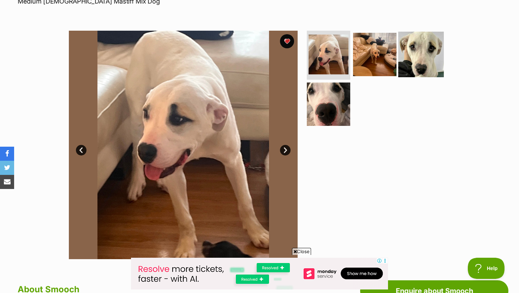
click at [423, 61] on img at bounding box center [421, 54] width 46 height 46
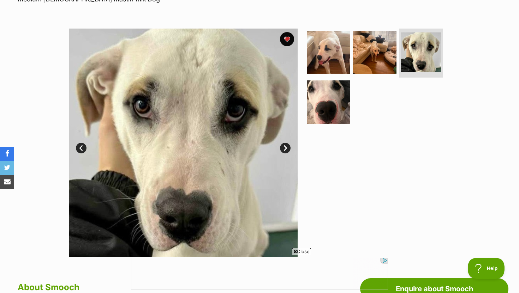
scroll to position [0, 0]
click at [286, 146] on link "Next" at bounding box center [285, 148] width 11 height 11
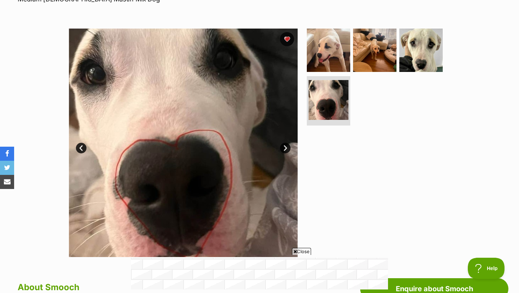
click at [286, 146] on link "Next" at bounding box center [285, 148] width 11 height 11
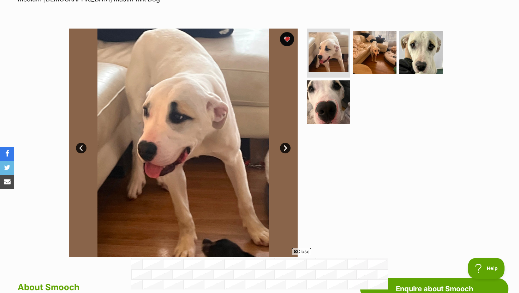
click at [286, 146] on link "Next" at bounding box center [285, 148] width 11 height 11
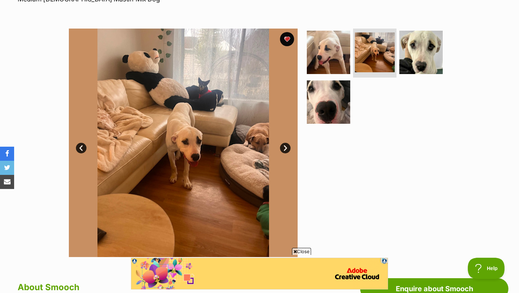
click at [286, 146] on link "Next" at bounding box center [285, 148] width 11 height 11
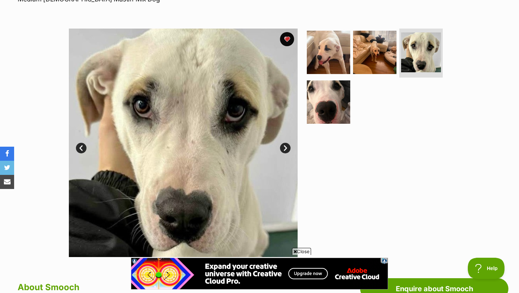
click at [286, 146] on link "Next" at bounding box center [285, 148] width 11 height 11
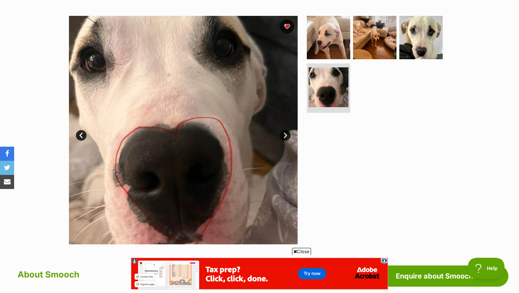
scroll to position [123, 0]
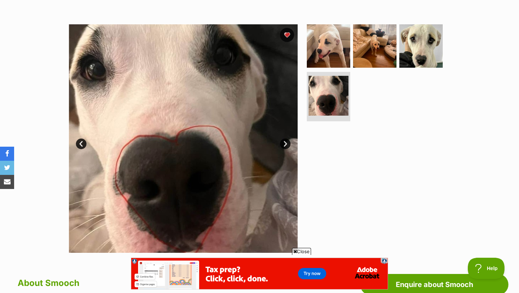
click at [286, 143] on link "Next" at bounding box center [285, 144] width 11 height 11
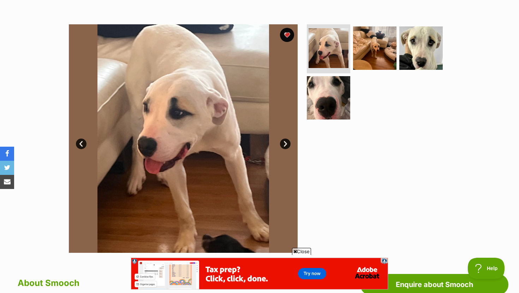
click at [286, 143] on link "Next" at bounding box center [285, 144] width 11 height 11
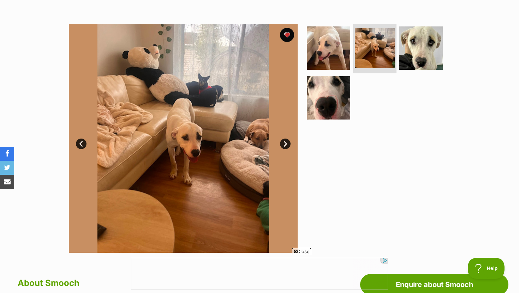
scroll to position [0, 0]
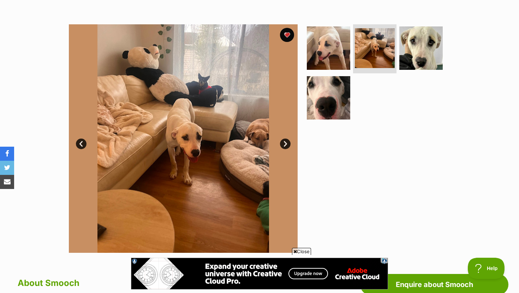
click at [286, 143] on link "Next" at bounding box center [285, 144] width 11 height 11
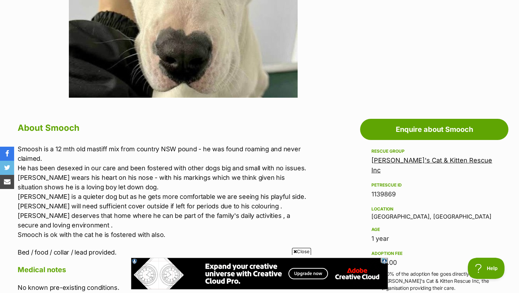
scroll to position [284, 0]
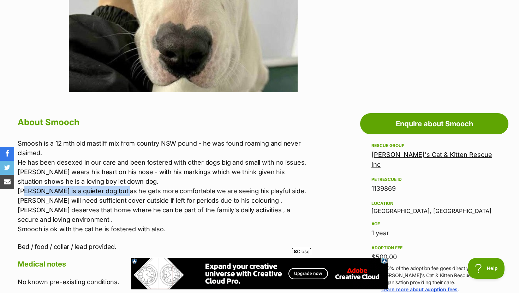
drag, startPoint x: 25, startPoint y: 192, endPoint x: 122, endPoint y: 192, distance: 96.8
click at [122, 192] on p "Smoosh is a 12 mth old mastiff mix from country NSW pound - he was found roamin…" at bounding box center [164, 186] width 292 height 95
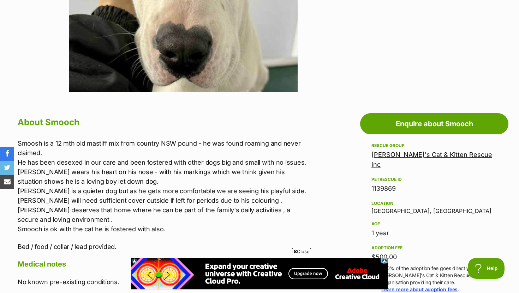
click at [149, 182] on p "Smoosh is a 12 mth old mastiff mix from country NSW pound - he was found roamin…" at bounding box center [164, 186] width 292 height 95
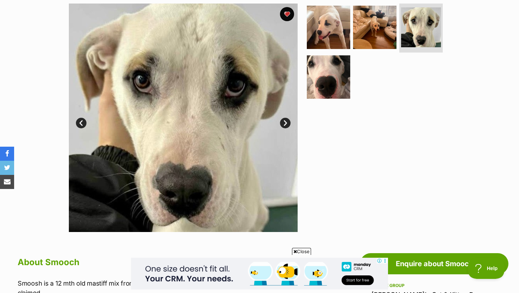
scroll to position [142, 0]
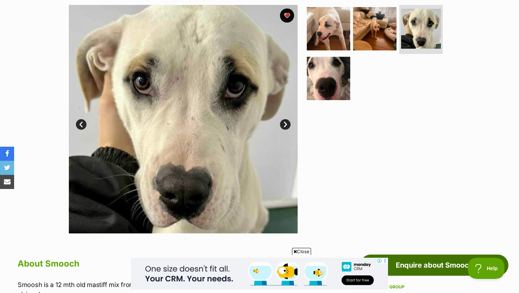
click at [418, 263] on link "Enquire about Smooch" at bounding box center [434, 265] width 148 height 21
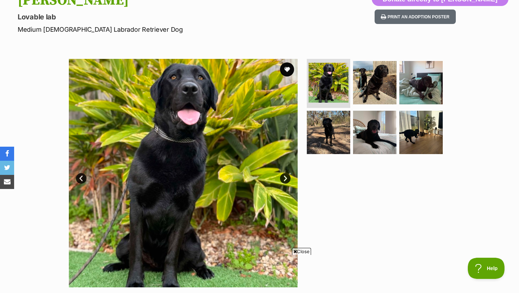
click at [284, 174] on link "Next" at bounding box center [285, 178] width 11 height 11
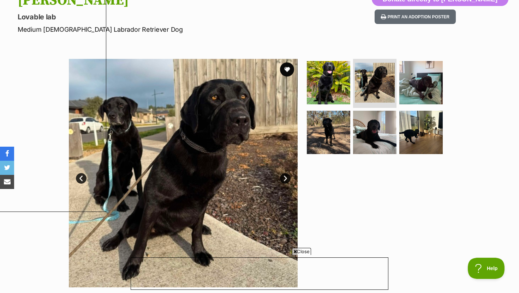
click at [284, 174] on link "Next" at bounding box center [285, 178] width 11 height 11
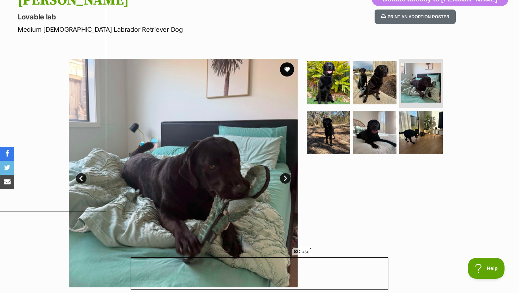
click at [284, 173] on img at bounding box center [183, 173] width 229 height 229
click at [285, 180] on link "Next" at bounding box center [285, 178] width 11 height 11
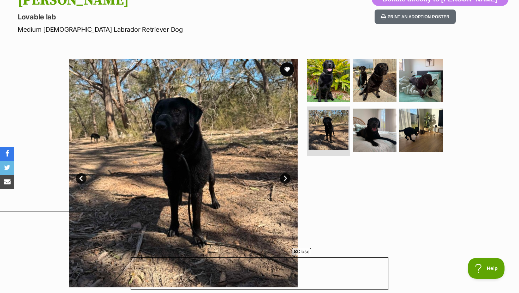
click at [285, 178] on link "Next" at bounding box center [285, 178] width 11 height 11
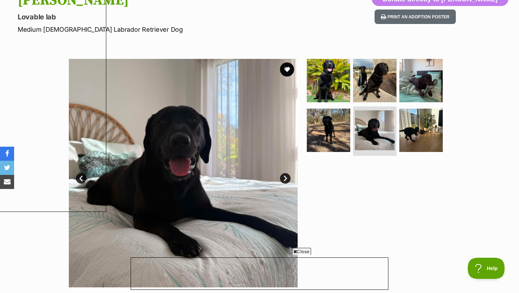
click at [285, 178] on link "Next" at bounding box center [285, 178] width 11 height 11
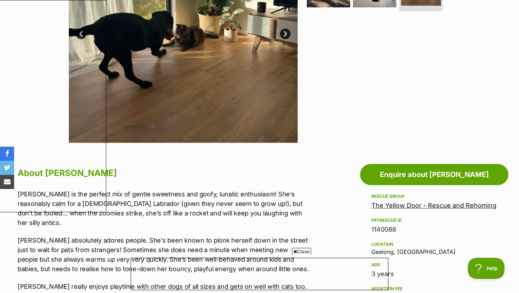
scroll to position [233, 0]
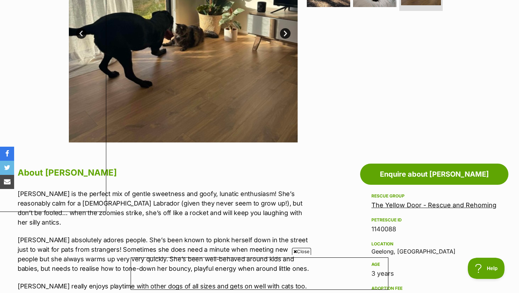
click at [306, 249] on span "Close" at bounding box center [301, 251] width 19 height 7
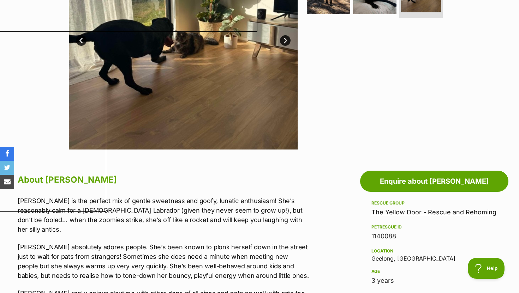
scroll to position [232, 0]
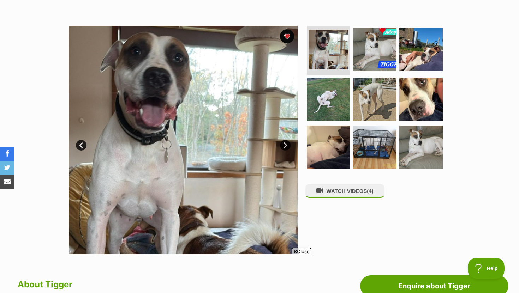
click at [284, 146] on link "Next" at bounding box center [285, 145] width 11 height 11
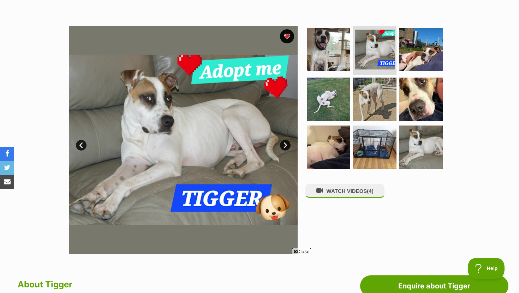
click at [284, 146] on link "Next" at bounding box center [285, 145] width 11 height 11
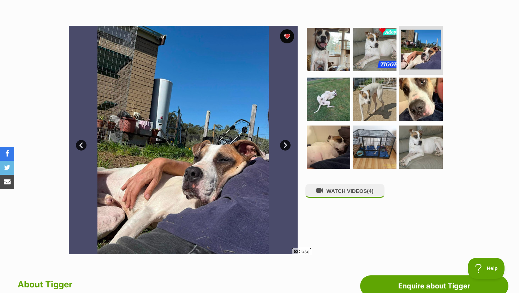
click at [285, 144] on link "Next" at bounding box center [285, 145] width 11 height 11
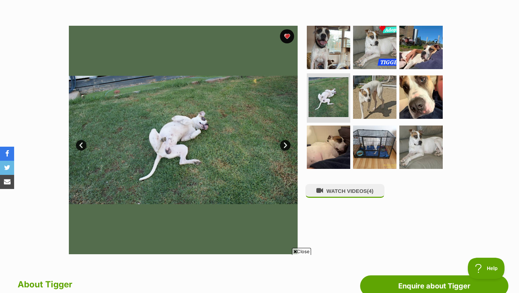
click at [285, 144] on link "Next" at bounding box center [285, 145] width 11 height 11
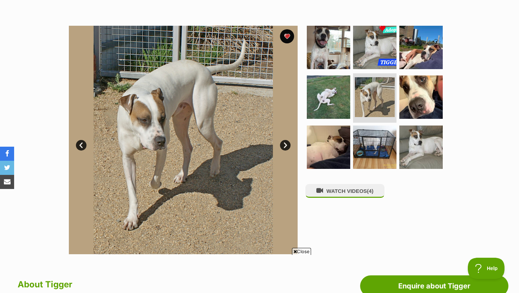
click at [285, 144] on link "Next" at bounding box center [285, 145] width 11 height 11
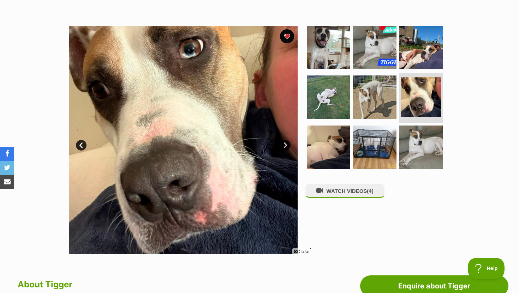
click at [285, 144] on link "Next" at bounding box center [285, 145] width 11 height 11
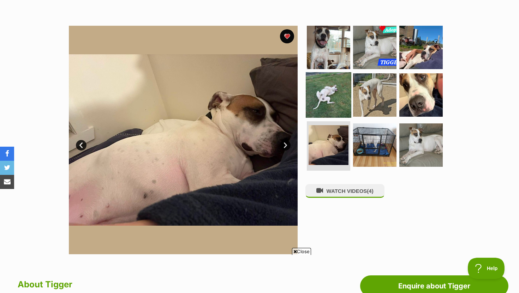
click at [325, 93] on img at bounding box center [329, 95] width 46 height 46
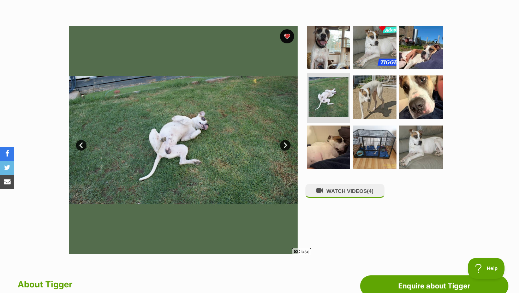
click at [284, 144] on link "Next" at bounding box center [285, 145] width 11 height 11
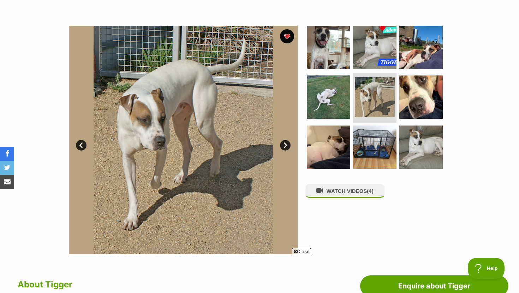
click at [284, 144] on link "Next" at bounding box center [285, 145] width 11 height 11
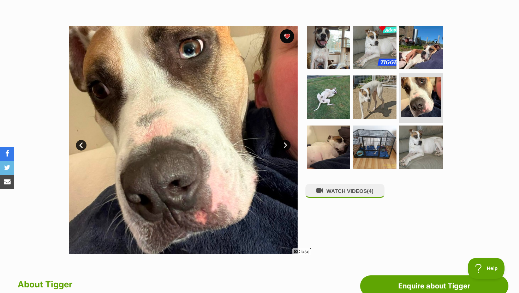
click at [284, 144] on link "Next" at bounding box center [285, 145] width 11 height 11
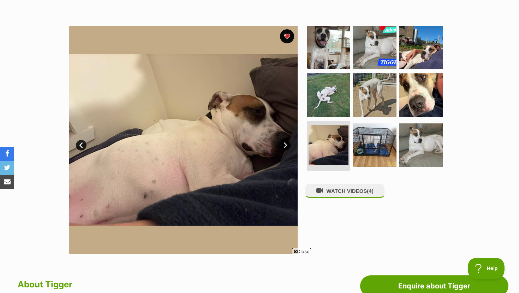
click at [284, 143] on link "Next" at bounding box center [285, 145] width 11 height 11
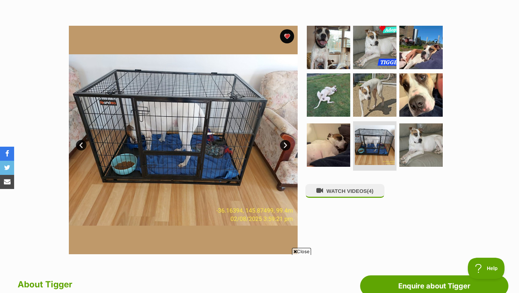
click at [285, 143] on link "Next" at bounding box center [285, 145] width 11 height 11
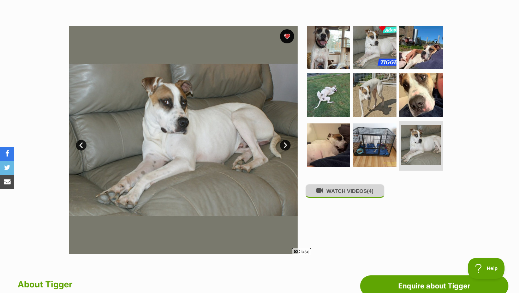
click at [321, 191] on icon at bounding box center [319, 191] width 7 height 7
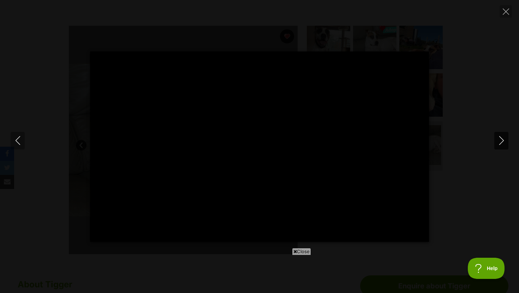
click at [498, 141] on icon "Next" at bounding box center [501, 140] width 9 height 9
type input "25.79"
click at [498, 141] on icon "Next" at bounding box center [501, 140] width 9 height 9
type input "36.94"
click at [505, 12] on icon "Close" at bounding box center [506, 11] width 6 height 6
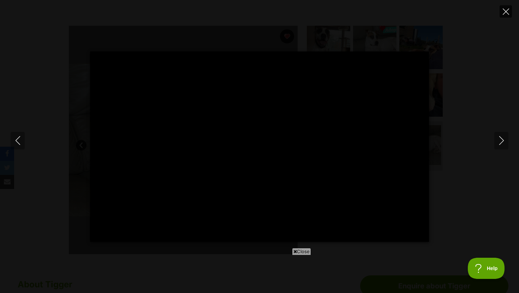
type input "12.18"
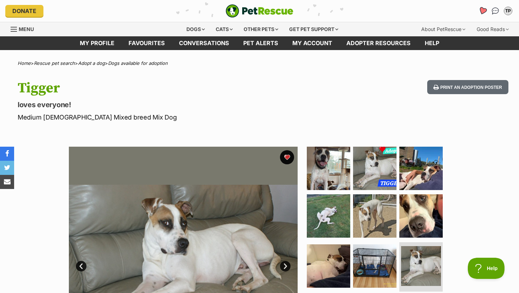
click at [482, 12] on icon "Favourites" at bounding box center [482, 11] width 8 height 8
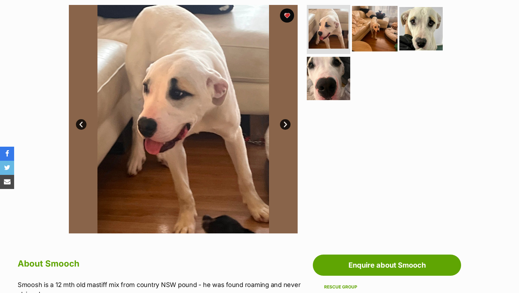
scroll to position [142, 0]
click at [381, 34] on img at bounding box center [375, 29] width 46 height 46
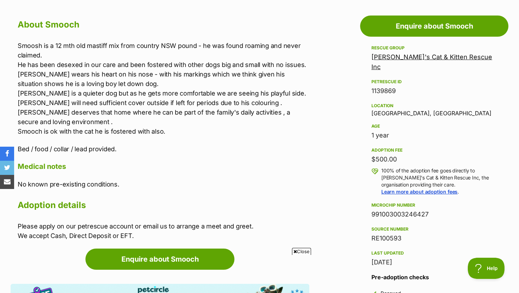
scroll to position [0, 0]
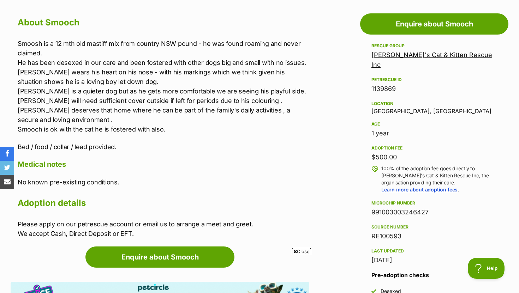
click at [416, 54] on link "[PERSON_NAME]'s Cat & Kitten Rescue Inc" at bounding box center [431, 59] width 121 height 17
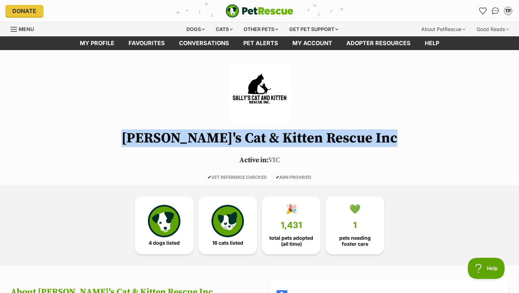
drag, startPoint x: 162, startPoint y: 140, endPoint x: 398, endPoint y: 149, distance: 236.8
click at [398, 149] on header "[PERSON_NAME]'s Cat & Kitten Rescue Inc Active in: [GEOGRAPHIC_DATA] ✔ VET REFE…" at bounding box center [259, 122] width 519 height 116
copy header "[PERSON_NAME]'s Cat & Kitten Rescue Inc"
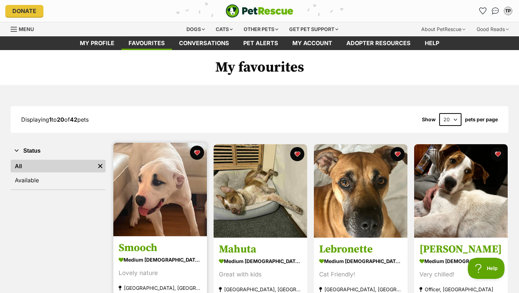
click at [186, 204] on img at bounding box center [160, 190] width 94 height 94
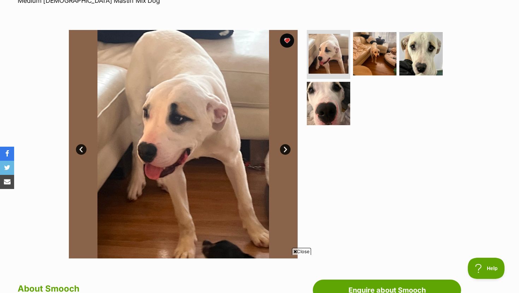
click at [285, 151] on link "Next" at bounding box center [285, 149] width 11 height 11
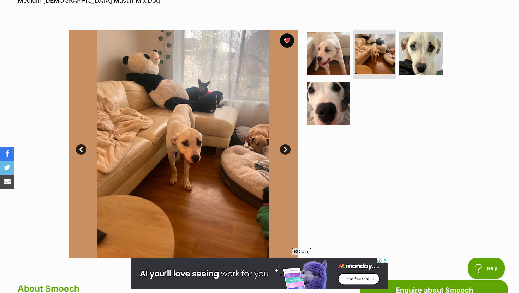
click at [285, 151] on link "Next" at bounding box center [285, 149] width 11 height 11
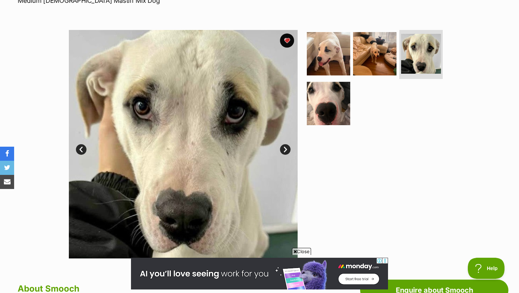
click at [285, 151] on link "Next" at bounding box center [285, 149] width 11 height 11
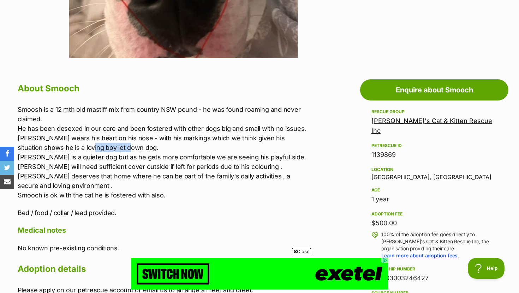
drag, startPoint x: 60, startPoint y: 148, endPoint x: 98, endPoint y: 148, distance: 38.1
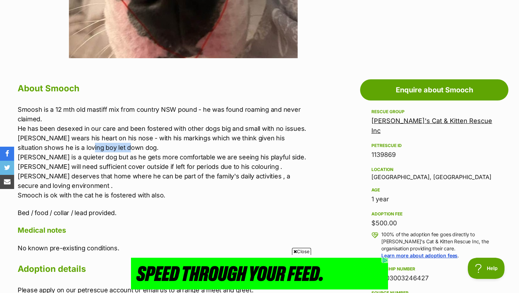
click at [98, 148] on p "Smoosh is a 12 mth old mastiff mix from country NSW pound - he was found roamin…" at bounding box center [164, 152] width 292 height 95
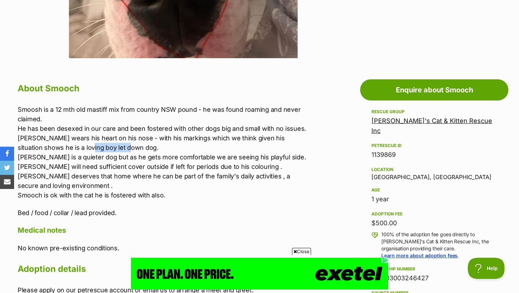
copy p "let down dog"
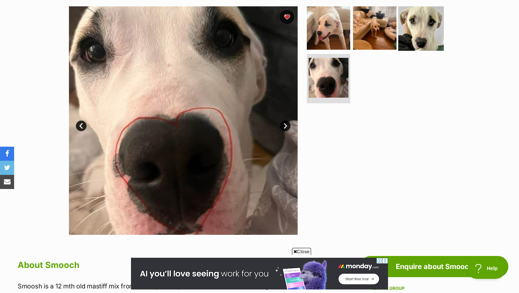
click at [426, 31] on img at bounding box center [421, 28] width 46 height 46
